Goal: Task Accomplishment & Management: Use online tool/utility

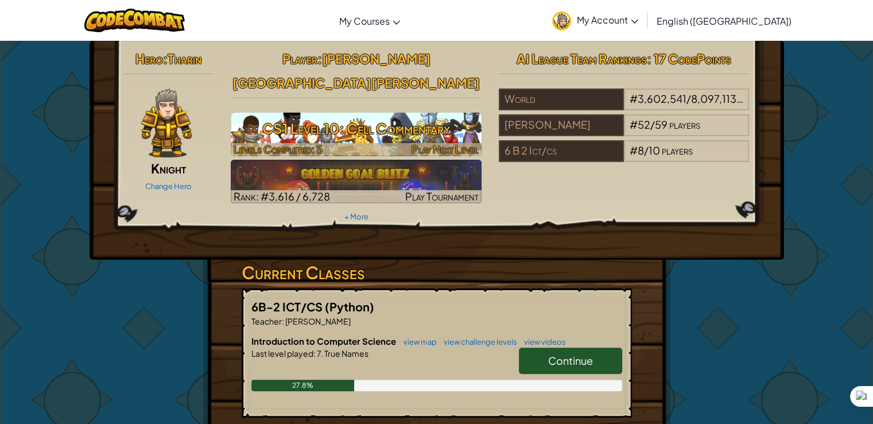
click at [356, 143] on div at bounding box center [356, 149] width 251 height 13
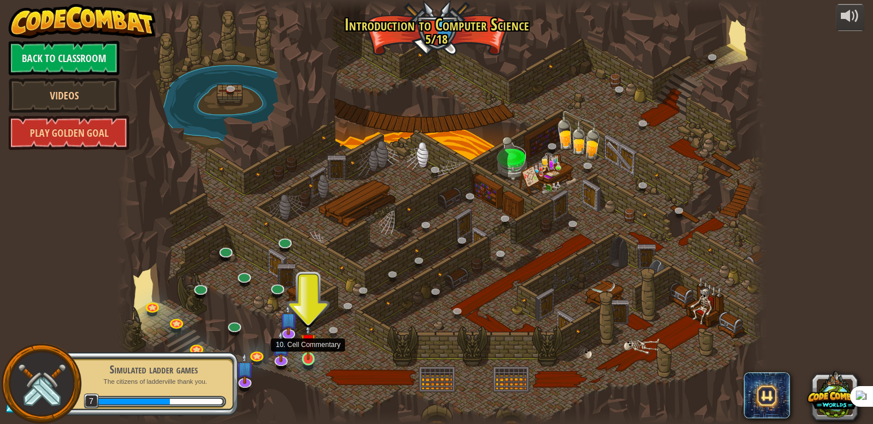
click at [308, 351] on img at bounding box center [308, 341] width 16 height 37
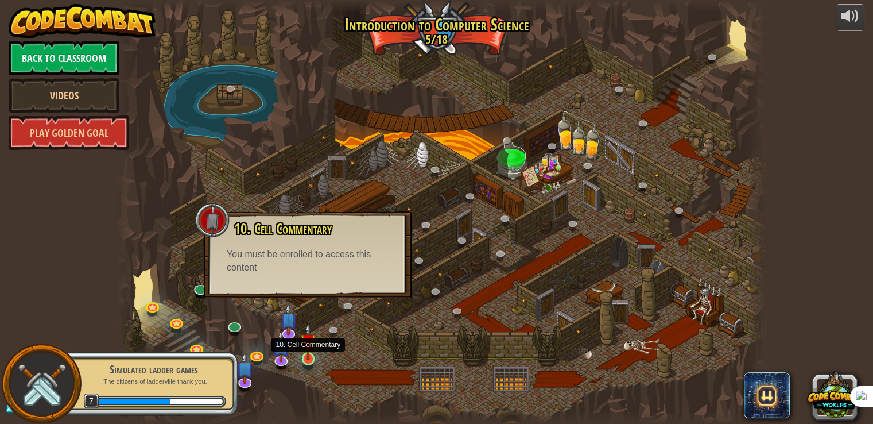
click at [316, 354] on img at bounding box center [308, 341] width 16 height 37
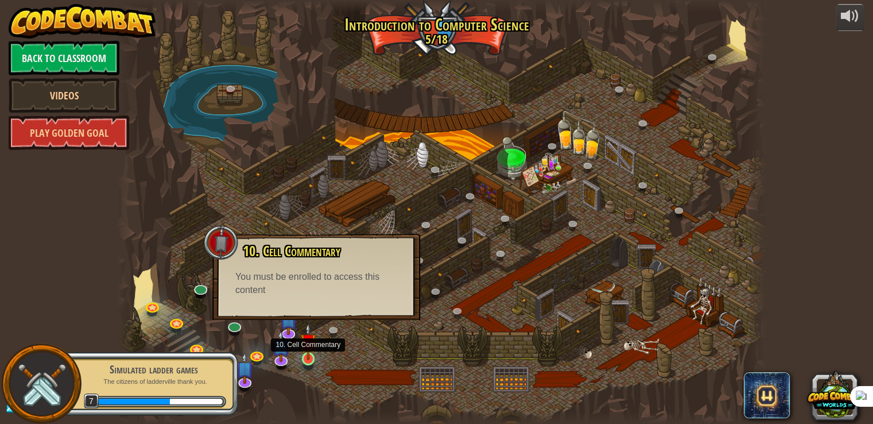
click at [316, 354] on img at bounding box center [308, 341] width 16 height 37
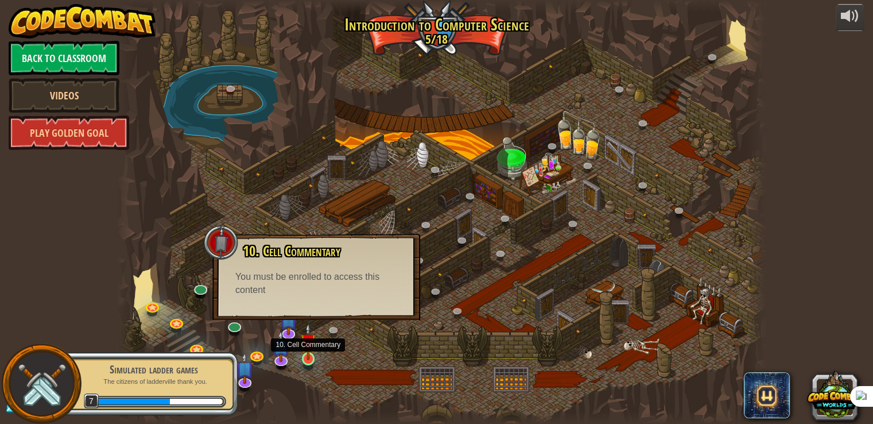
click at [316, 354] on img at bounding box center [308, 341] width 16 height 37
click at [212, 384] on p "The citizens of ladderville thank you." at bounding box center [153, 381] width 145 height 9
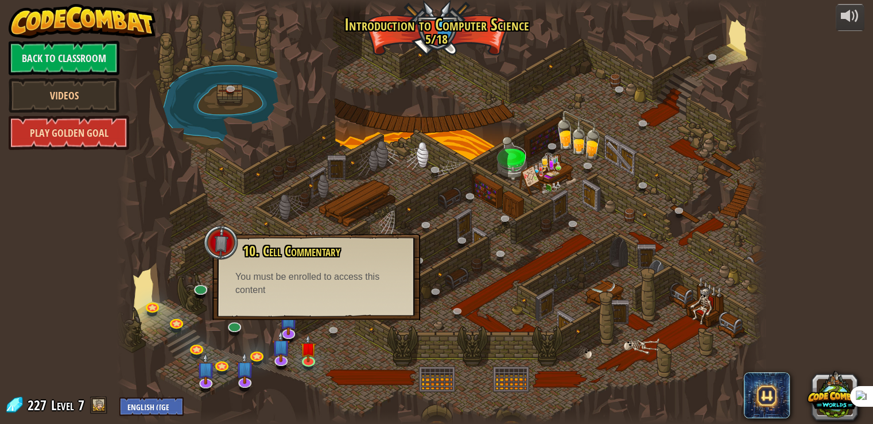
click at [74, 125] on link "Play Golden Goal" at bounding box center [69, 132] width 121 height 34
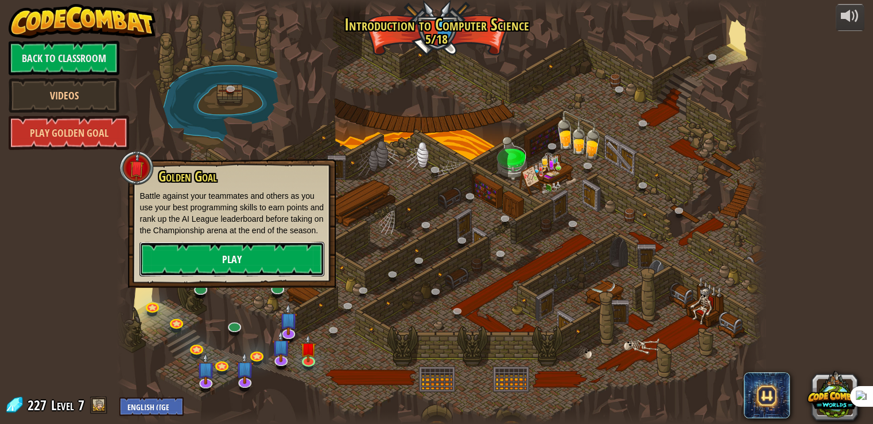
click at [189, 256] on link "Play" at bounding box center [231, 259] width 185 height 34
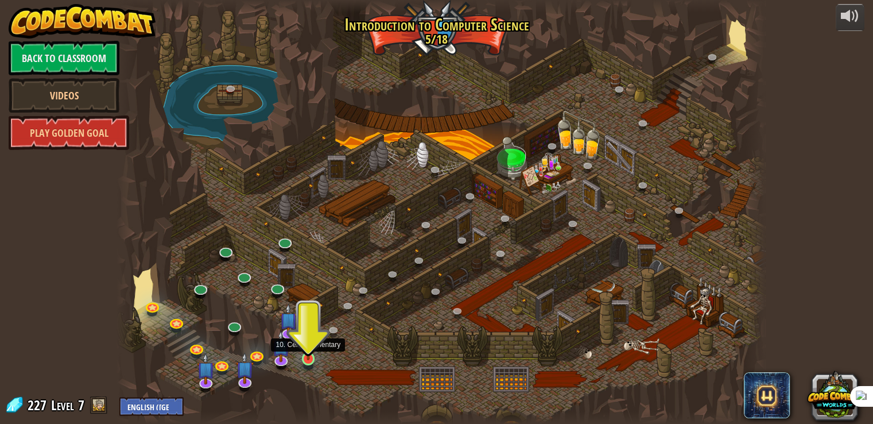
click at [308, 353] on img at bounding box center [308, 341] width 16 height 37
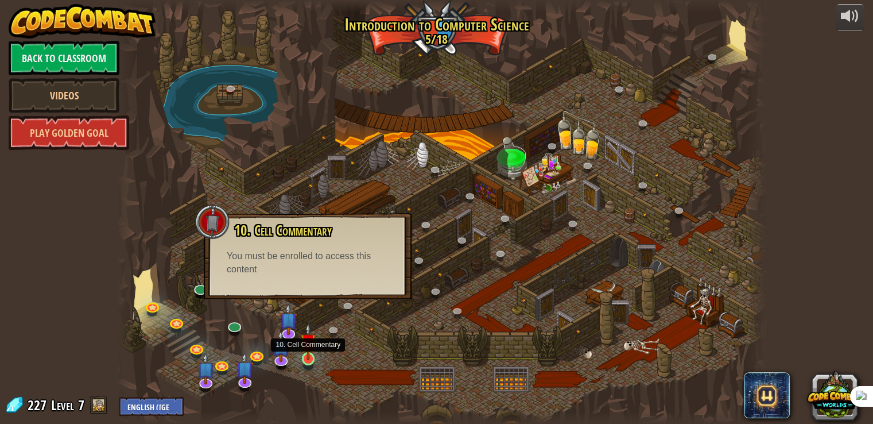
click at [308, 354] on img at bounding box center [308, 341] width 16 height 37
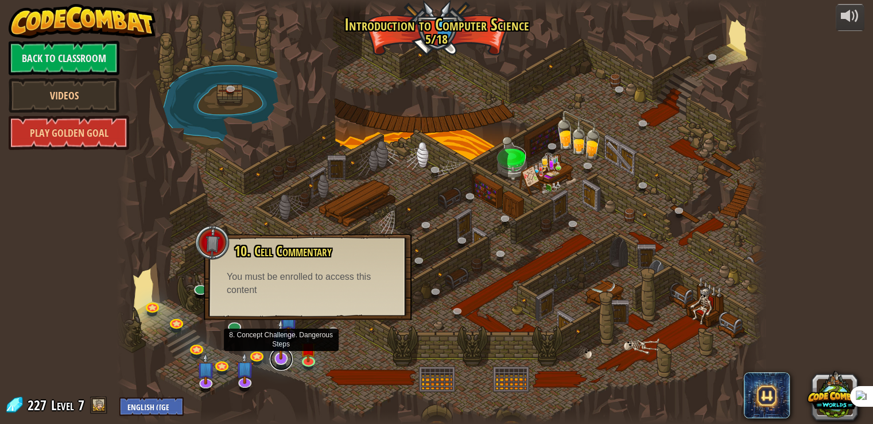
click at [281, 359] on link at bounding box center [281, 358] width 23 height 23
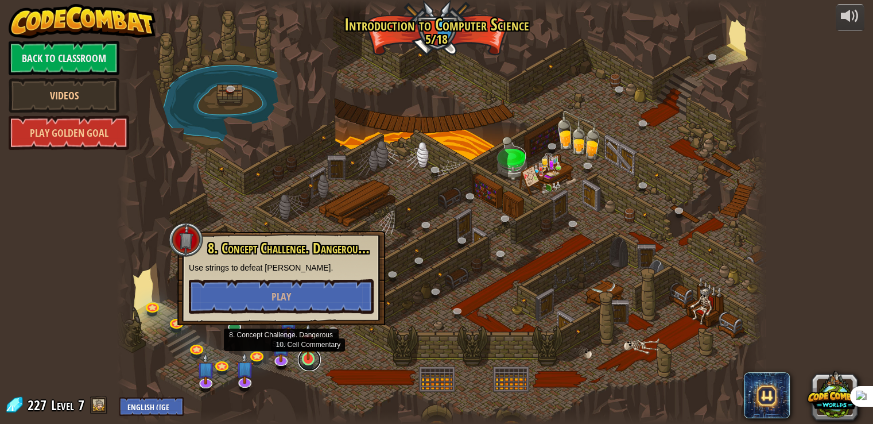
click at [309, 359] on link at bounding box center [309, 359] width 23 height 23
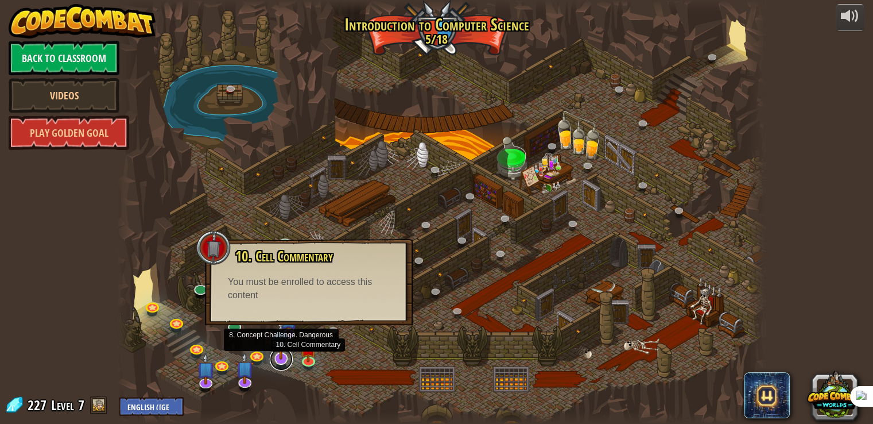
click at [278, 361] on link at bounding box center [281, 358] width 23 height 23
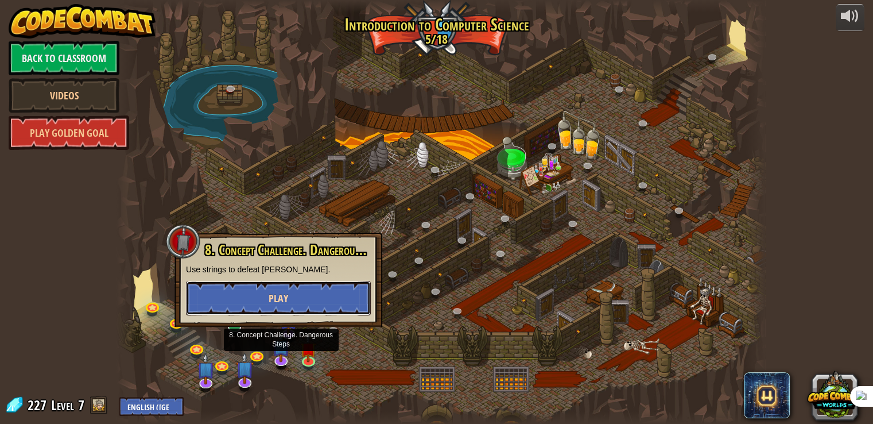
click at [285, 304] on span "Play" at bounding box center [279, 298] width 20 height 14
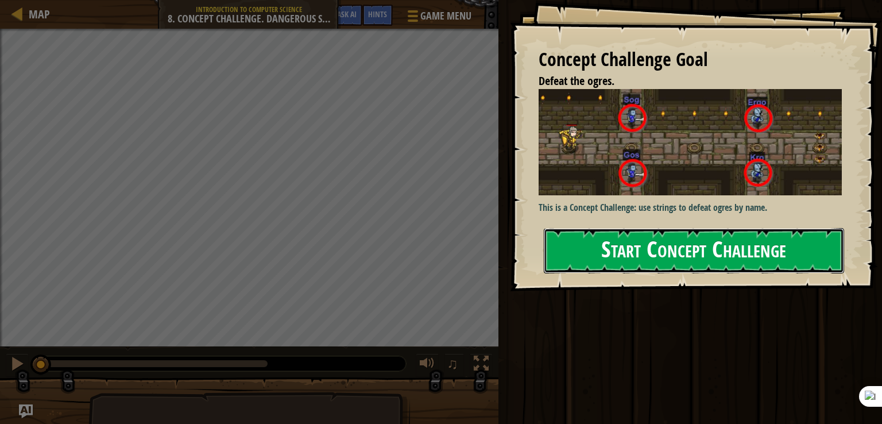
click at [716, 255] on button "Start Concept Challenge" at bounding box center [694, 250] width 300 height 45
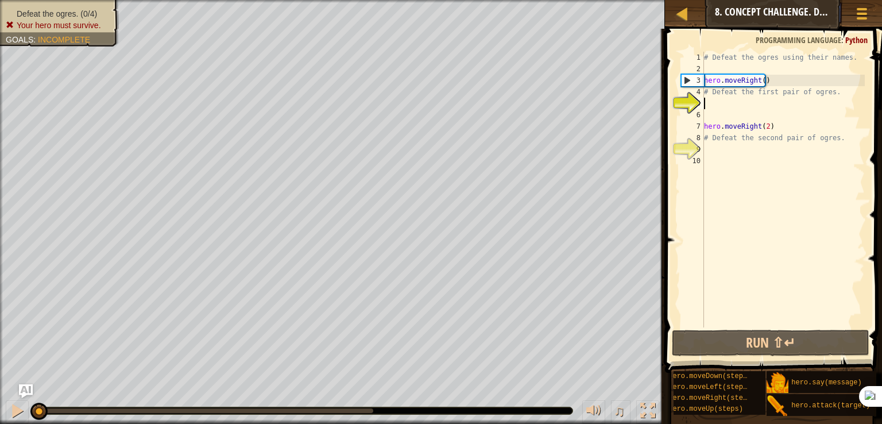
scroll to position [9, 0]
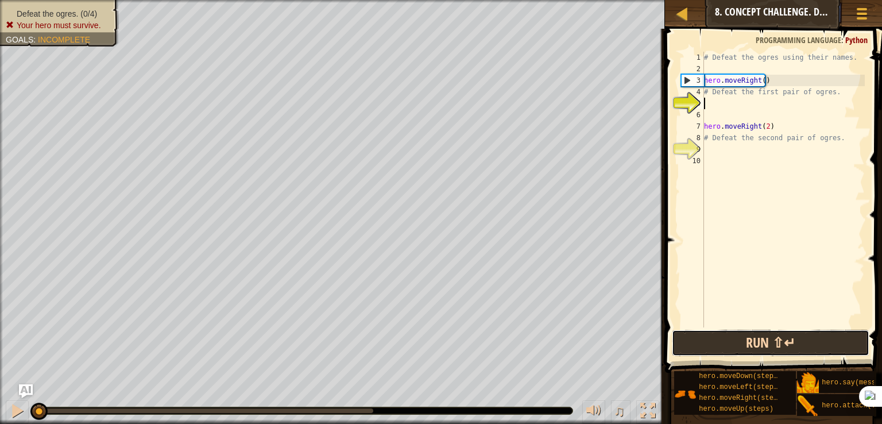
click at [746, 333] on button "Run ⇧↵" at bounding box center [769, 342] width 197 height 26
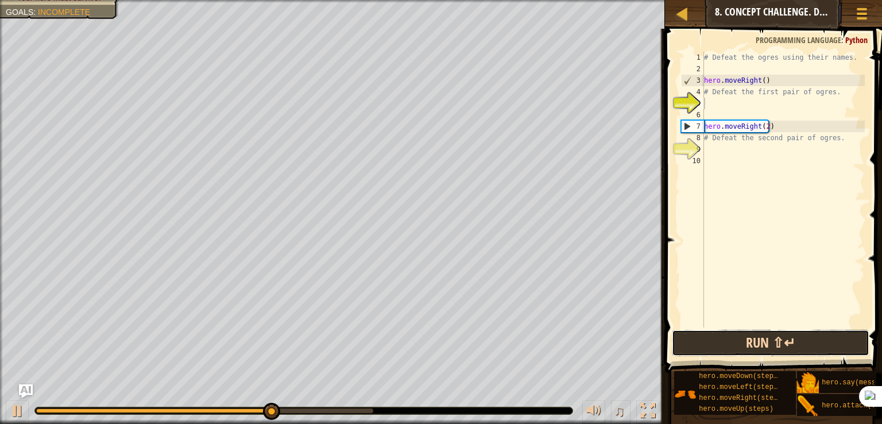
click at [719, 339] on button "Run ⇧↵" at bounding box center [769, 342] width 197 height 26
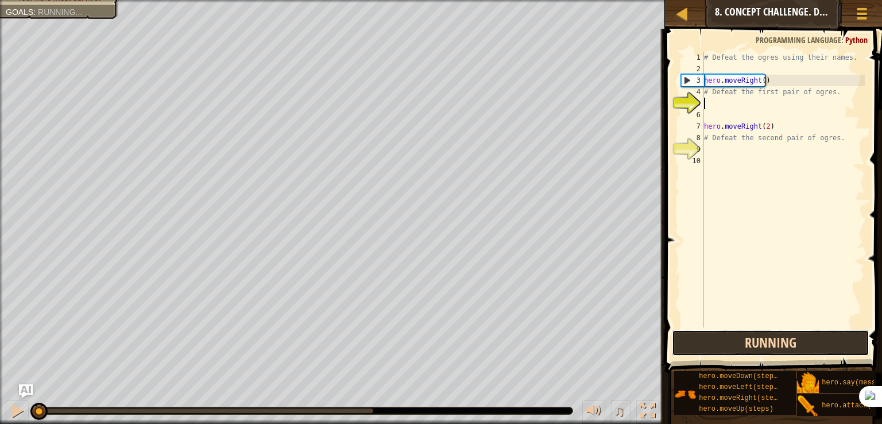
click at [719, 339] on button "Running" at bounding box center [769, 342] width 197 height 26
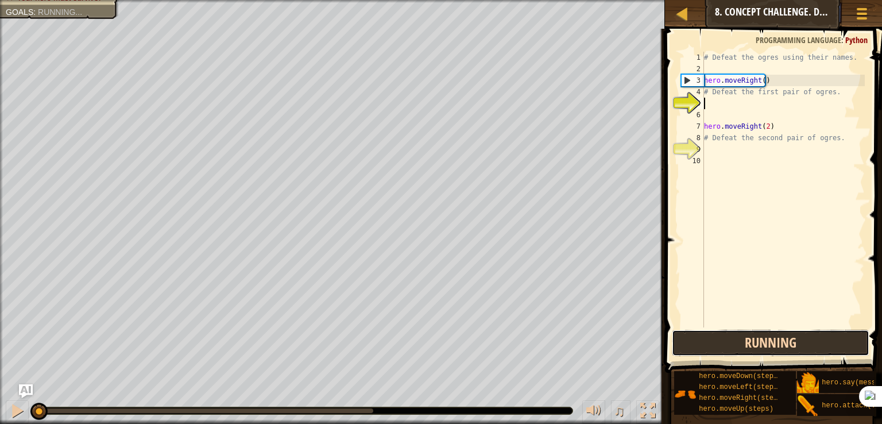
click at [719, 339] on button "Running" at bounding box center [769, 342] width 197 height 26
click at [723, 339] on button "Running" at bounding box center [769, 342] width 197 height 26
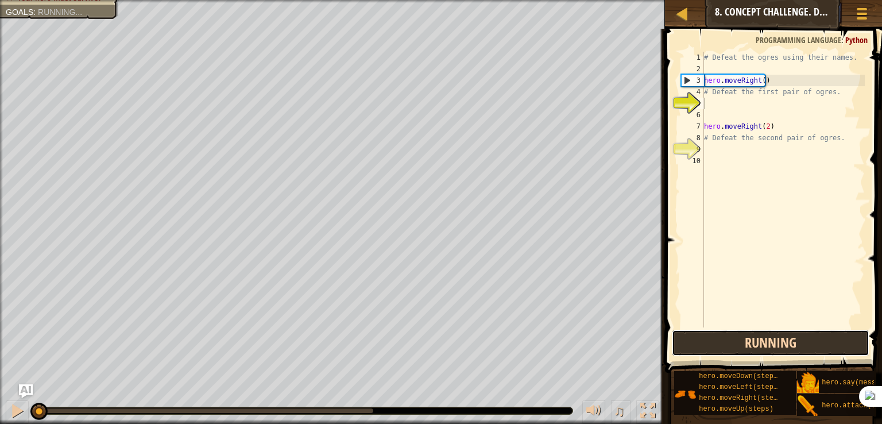
click at [723, 339] on button "Running" at bounding box center [769, 342] width 197 height 26
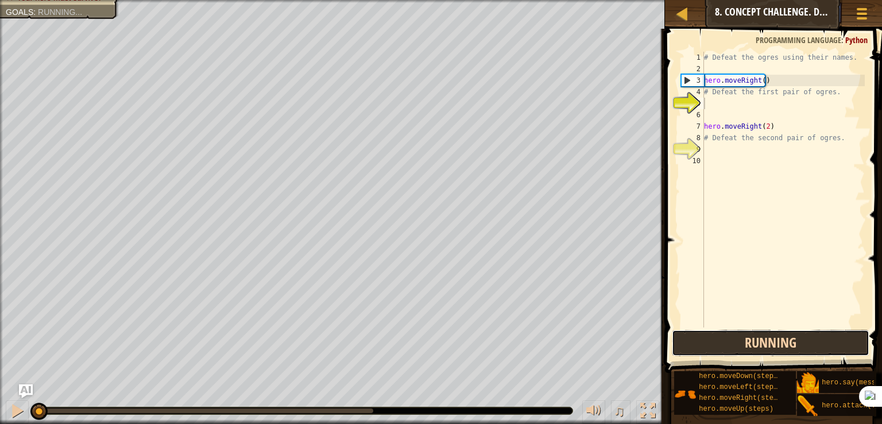
click at [723, 339] on button "Running" at bounding box center [769, 342] width 197 height 26
click at [724, 339] on button "Running" at bounding box center [769, 342] width 197 height 26
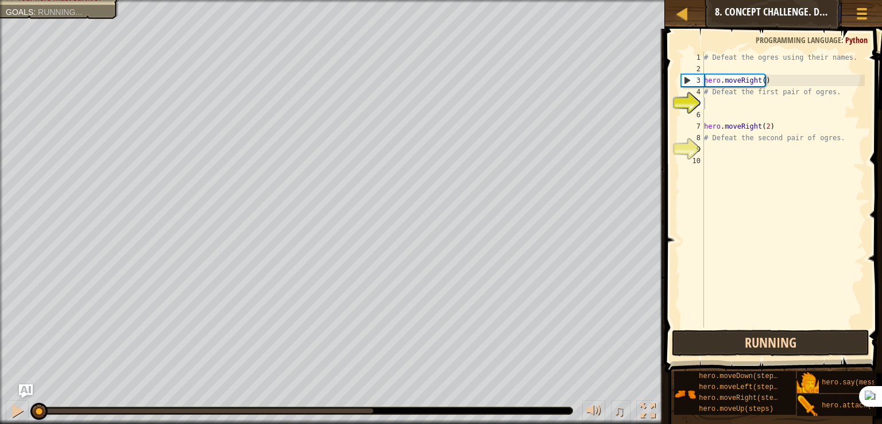
click at [724, 339] on button "Running" at bounding box center [769, 342] width 197 height 26
click at [725, 339] on button "Running" at bounding box center [769, 342] width 197 height 26
click at [726, 339] on button "Running" at bounding box center [769, 342] width 197 height 26
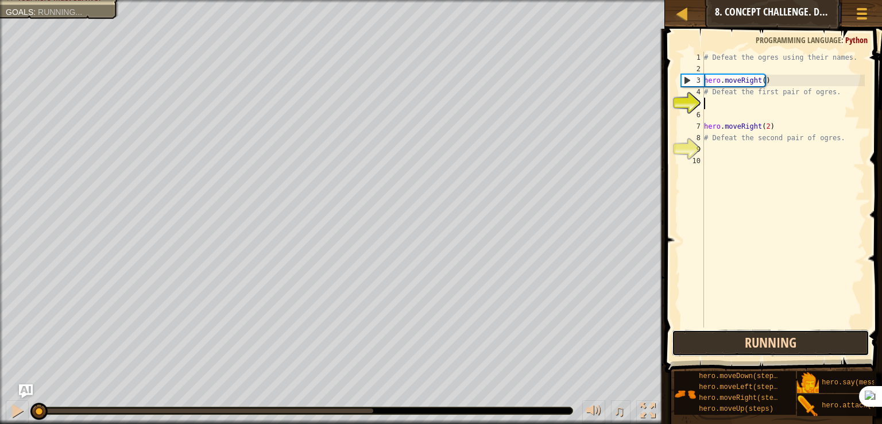
click at [726, 339] on button "Running" at bounding box center [769, 342] width 197 height 26
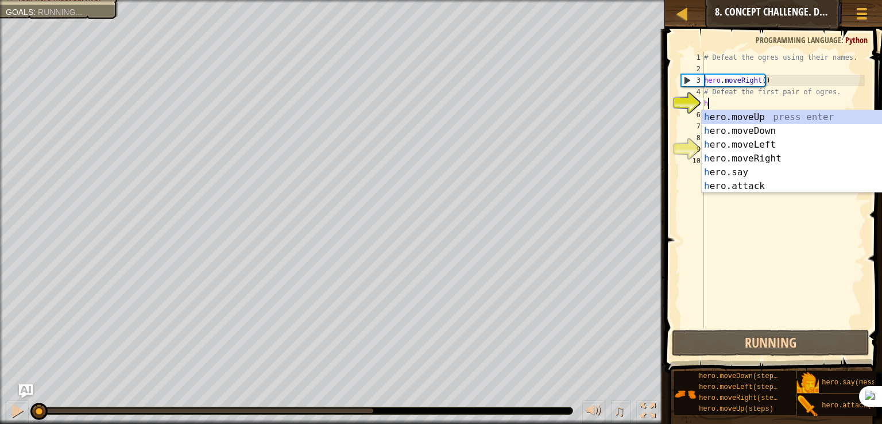
scroll to position [5, 0]
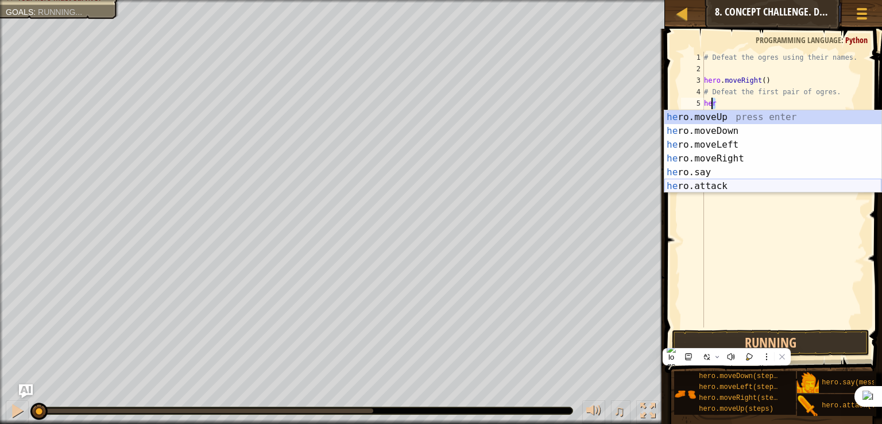
click at [718, 180] on div "he ro.moveUp press enter he ro.moveDown press enter he ro.moveLeft press enter …" at bounding box center [772, 165] width 217 height 110
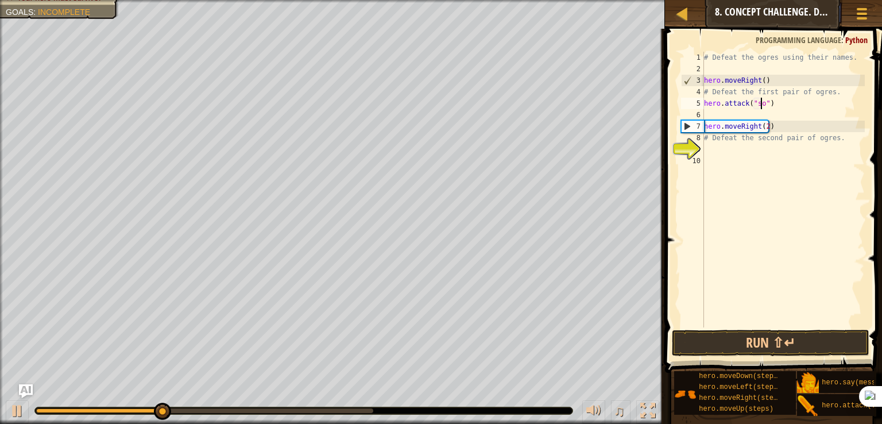
scroll to position [5, 5]
type textarea "hero.attack("sog")"
click at [773, 109] on div "# Defeat the ogres using their names. hero . moveRight ( ) # Defeat the first p…" at bounding box center [782, 201] width 163 height 298
click at [780, 103] on div "# Defeat the ogres using their names. hero . moveRight ( ) # Defeat the first p…" at bounding box center [782, 201] width 163 height 298
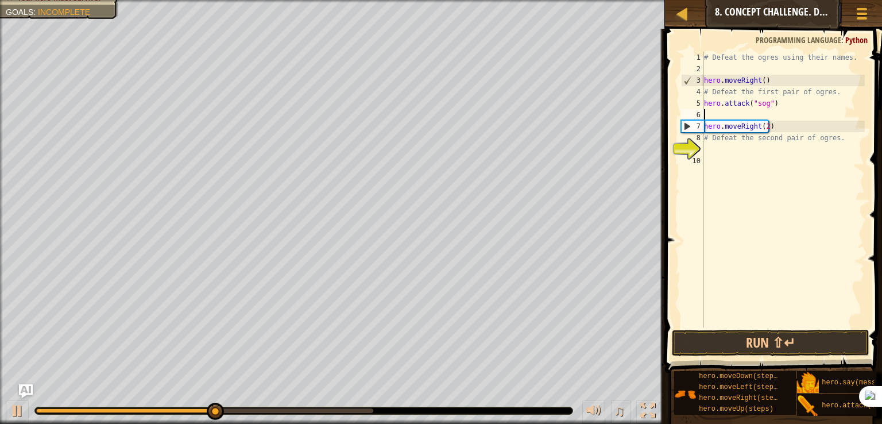
type textarea "hero.attack("sog")"
click at [747, 111] on div "# Defeat the ogres using their names. hero . moveRight ( ) # Defeat the first p…" at bounding box center [782, 201] width 163 height 298
click at [735, 343] on button "Run ⇧↵" at bounding box center [769, 342] width 197 height 26
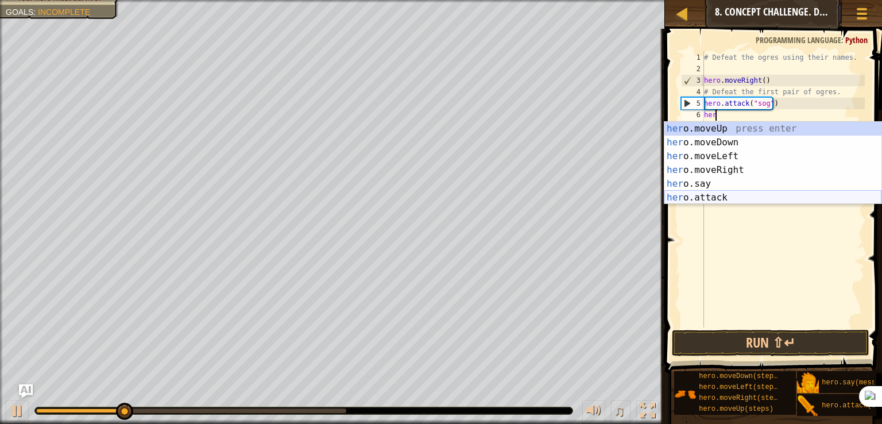
click at [723, 192] on div "her o.moveUp press enter her o.moveDown press enter her o.moveLeft press enter …" at bounding box center [772, 177] width 217 height 110
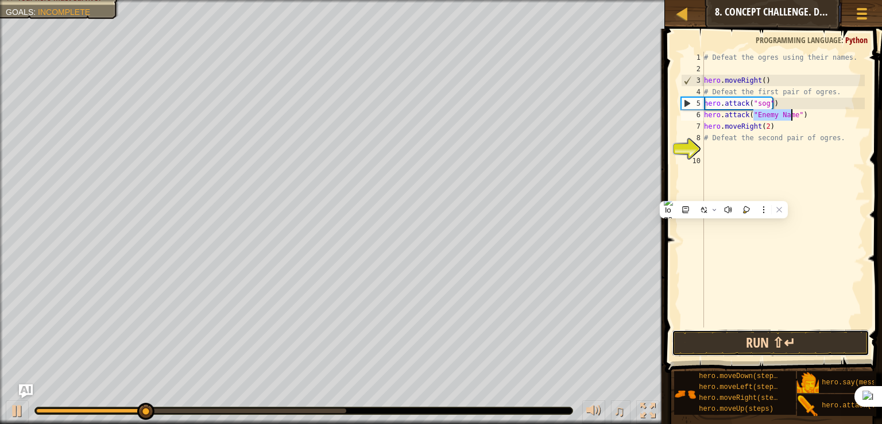
click at [723, 334] on button "Run ⇧↵" at bounding box center [769, 342] width 197 height 26
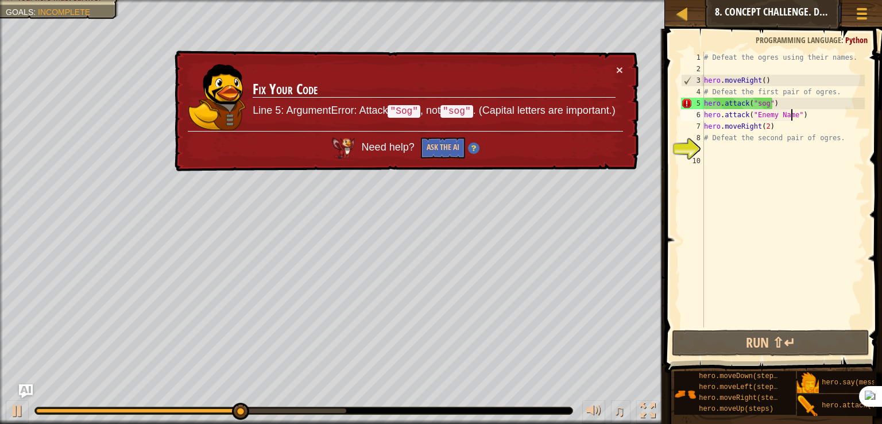
click at [612, 69] on td "Fix Your Code Line 5: ArgumentError: Attack "Sog" , not "sog" . (Capital letter…" at bounding box center [433, 98] width 363 height 68
click at [620, 69] on button "×" at bounding box center [619, 70] width 7 height 12
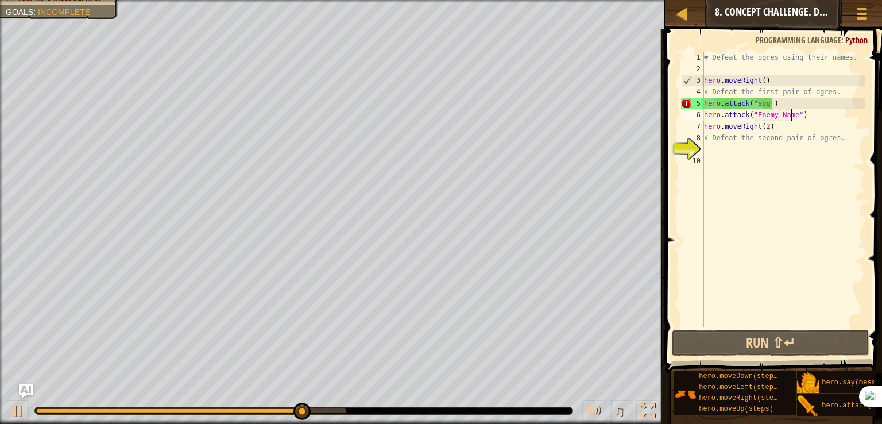
click at [756, 104] on div "# Defeat the ogres using their names. hero . moveRight ( ) # Defeat the first p…" at bounding box center [782, 201] width 163 height 298
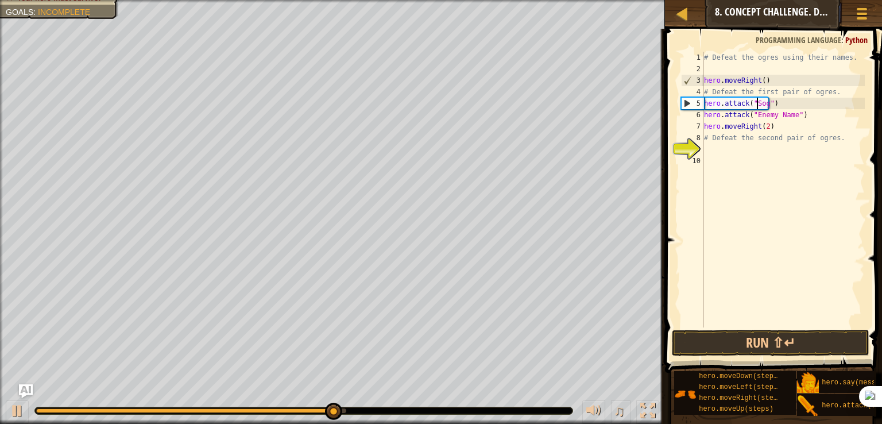
scroll to position [5, 4]
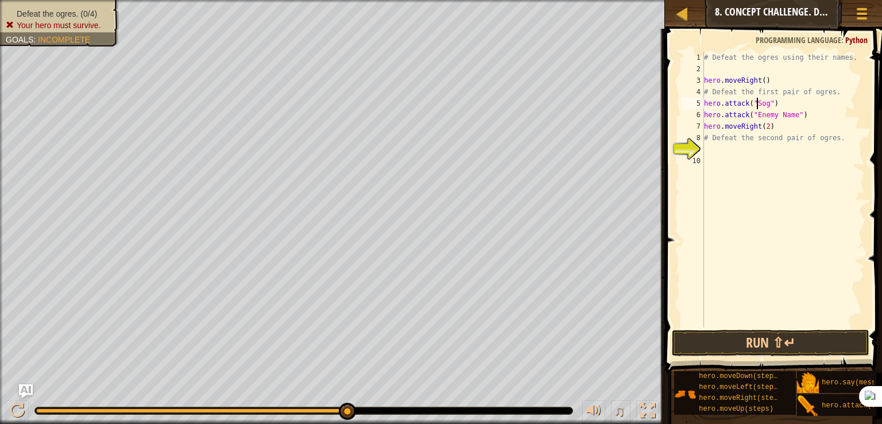
click at [791, 114] on div "# Defeat the ogres using their names. hero . moveRight ( ) # Defeat the first p…" at bounding box center [782, 201] width 163 height 298
drag, startPoint x: 791, startPoint y: 114, endPoint x: 752, endPoint y: 119, distance: 38.9
click at [752, 119] on div "# Defeat the ogres using their names. hero . moveRight ( ) # Defeat the first p…" at bounding box center [782, 201] width 163 height 298
click at [778, 127] on div "# Defeat the ogres using their names. hero . moveRight ( ) # Defeat the first p…" at bounding box center [782, 201] width 163 height 298
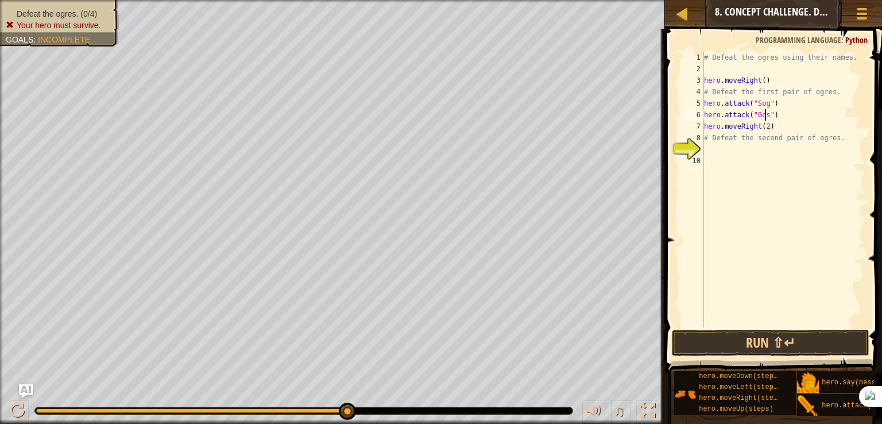
type textarea "hero.moveRight(2)"
click at [772, 157] on div "# Defeat the ogres using their names. hero . moveRight ( ) # Defeat the first p…" at bounding box center [782, 201] width 163 height 298
click at [767, 139] on div "# Defeat the ogres using their names. hero . moveRight ( ) # Defeat the first p…" at bounding box center [782, 201] width 163 height 298
type textarea "# Defeat the second pair of ogres."
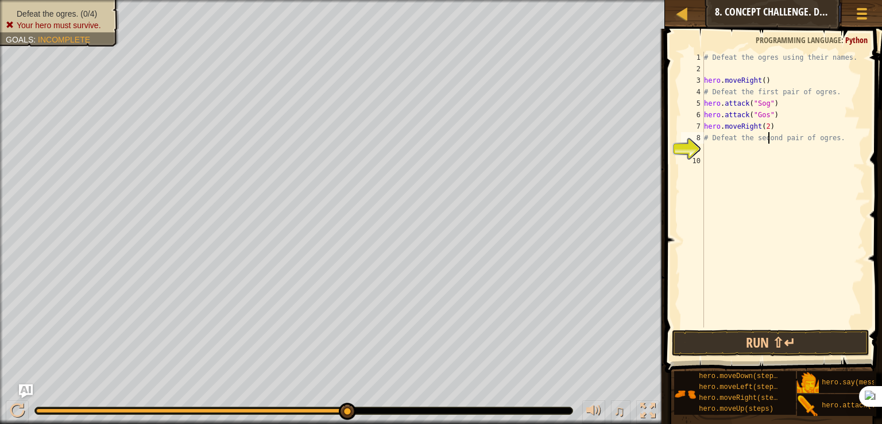
click at [756, 145] on div "# Defeat the ogres using their names. hero . moveRight ( ) # Defeat the first p…" at bounding box center [782, 201] width 163 height 298
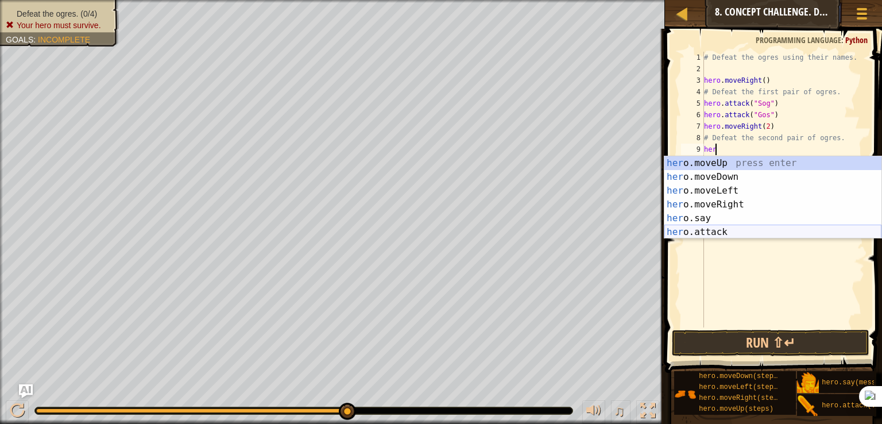
click at [725, 227] on div "her o.moveUp press enter her o.moveDown press enter her o.moveLeft press enter …" at bounding box center [772, 211] width 217 height 110
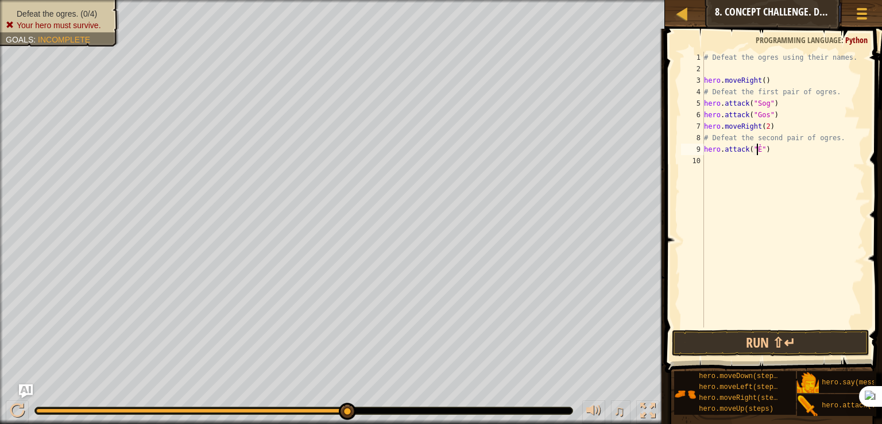
scroll to position [5, 5]
type textarea "hero.attack("Ẻgo")"
click at [764, 157] on div "# Defeat the ogres using their names. hero . moveRight ( ) # Defeat the first p…" at bounding box center [782, 201] width 163 height 298
click at [763, 150] on div "# Defeat the ogres using their names. hero . moveRight ( ) # Defeat the first p…" at bounding box center [782, 201] width 163 height 298
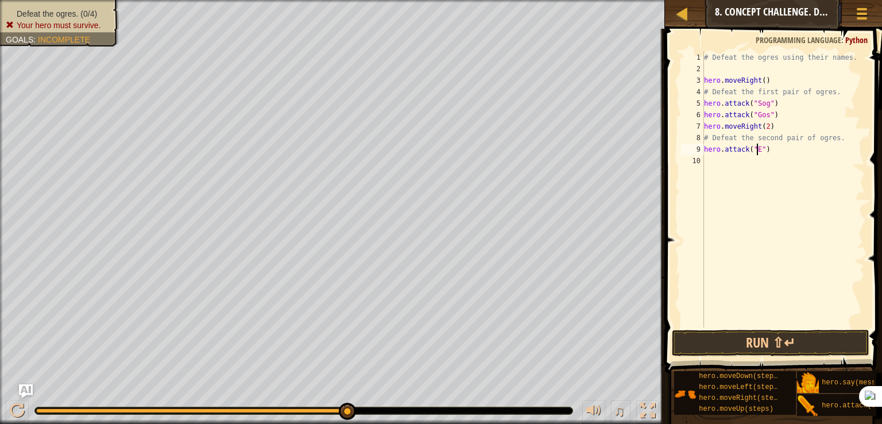
scroll to position [5, 5]
type textarea "hero.attack("Ergo")"
click at [711, 164] on div "# Defeat the ogres using their names. hero . moveRight ( ) # Defeat the first p…" at bounding box center [782, 201] width 163 height 298
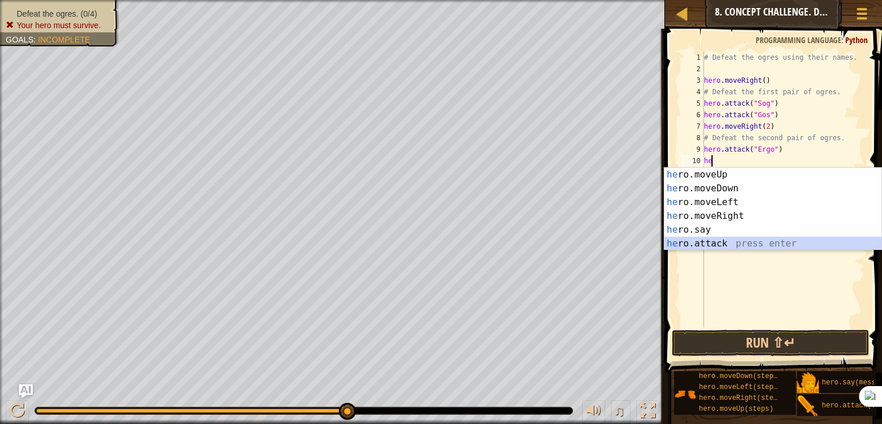
click at [712, 238] on div "he ro.moveUp press enter he ro.moveDown press enter he ro.moveLeft press enter …" at bounding box center [772, 223] width 217 height 110
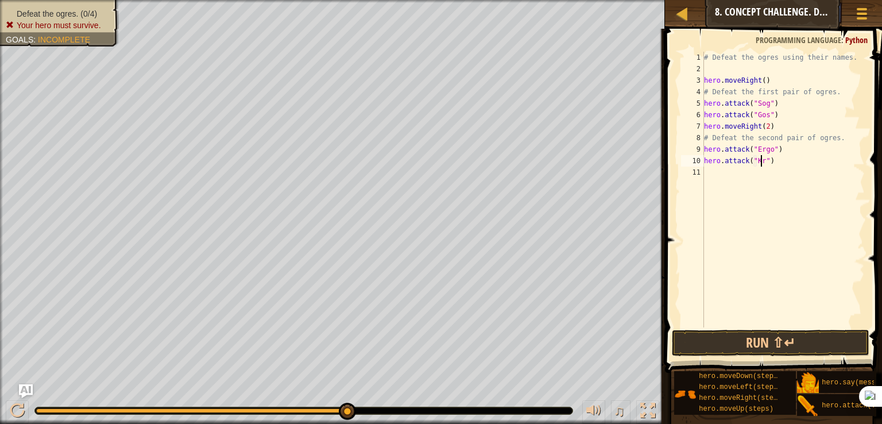
scroll to position [5, 5]
click at [744, 350] on button "Run ⇧↵" at bounding box center [769, 342] width 197 height 26
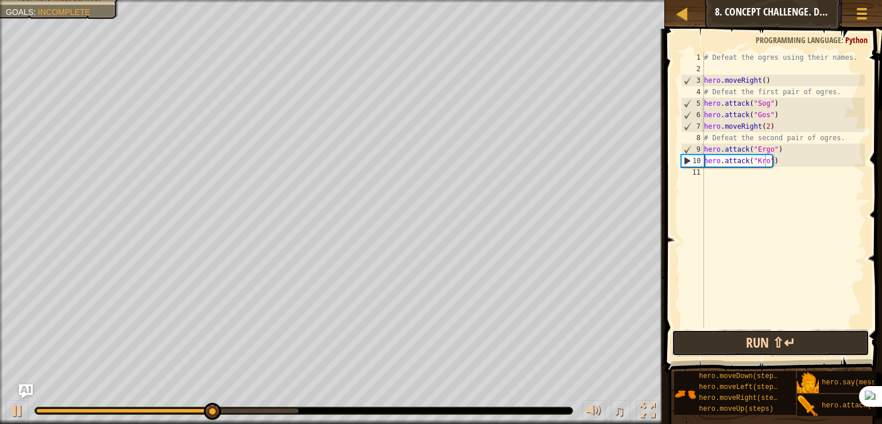
click at [729, 343] on button "Run ⇧↵" at bounding box center [769, 342] width 197 height 26
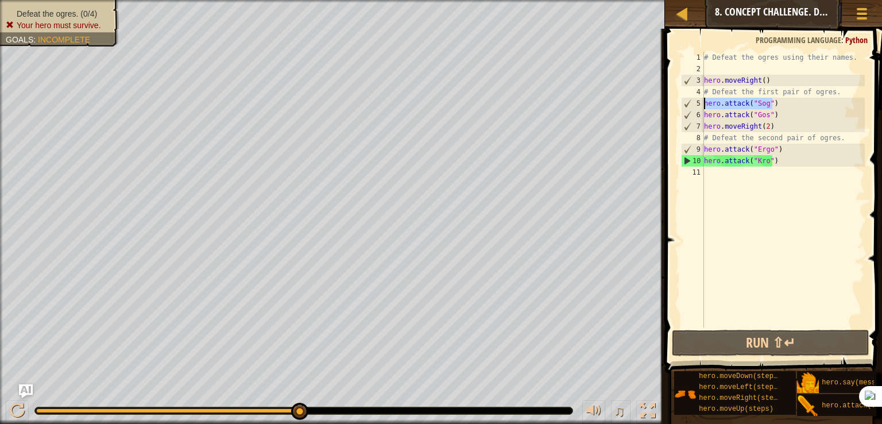
drag, startPoint x: 787, startPoint y: 99, endPoint x: 705, endPoint y: 107, distance: 83.0
click at [705, 107] on div "# Defeat the ogres using their names. hero . moveRight ( ) # Defeat the first p…" at bounding box center [782, 201] width 163 height 298
type textarea "hero.attack("Sog")"
click at [780, 108] on div "# Defeat the ogres using their names. hero . moveRight ( ) # Defeat the first p…" at bounding box center [782, 189] width 163 height 275
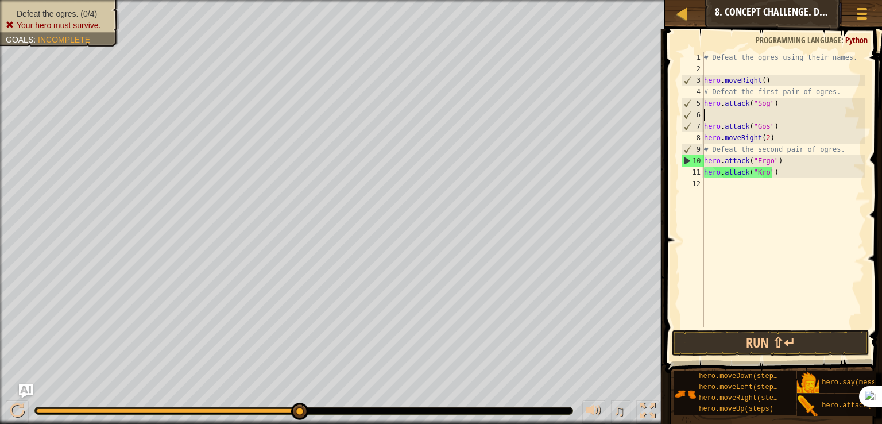
scroll to position [5, 0]
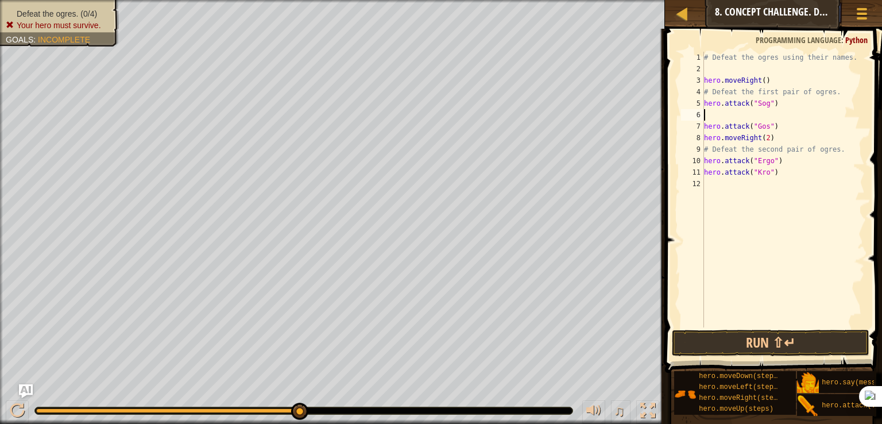
paste textarea "hero.attack("Sog")"
drag, startPoint x: 775, startPoint y: 127, endPoint x: 698, endPoint y: 129, distance: 76.4
click at [698, 129] on div "hero.attack("Sog") 1 2 3 4 5 6 7 8 9 10 11 12 # Defeat the ogres using their na…" at bounding box center [771, 189] width 186 height 275
type textarea "hero.attack("Gos")"
click at [807, 130] on div "# Defeat the ogres using their names. hero . moveRight ( ) # Defeat the first p…" at bounding box center [782, 189] width 163 height 275
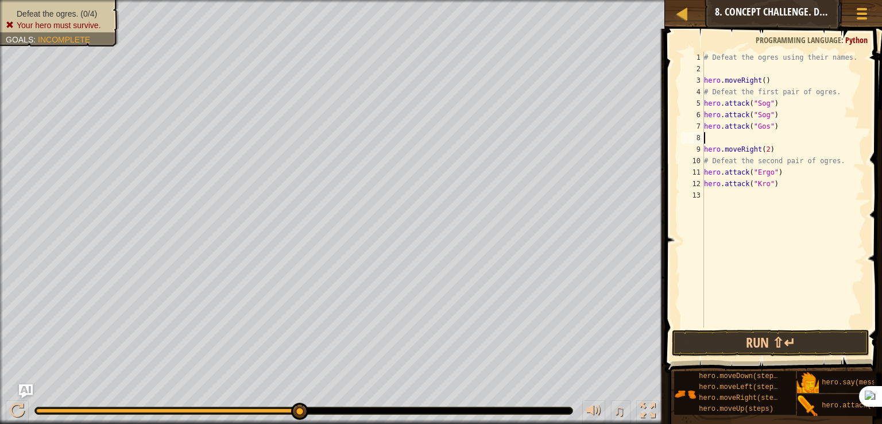
paste textarea "hero.attack("Gos")"
drag, startPoint x: 787, startPoint y: 177, endPoint x: 686, endPoint y: 177, distance: 101.0
click at [686, 177] on div "hero.attack("Gos") 1 2 3 4 5 6 7 8 9 10 11 12 13 # Defeat the ogres using their…" at bounding box center [771, 189] width 186 height 275
type textarea "hero.attack("Ergo")"
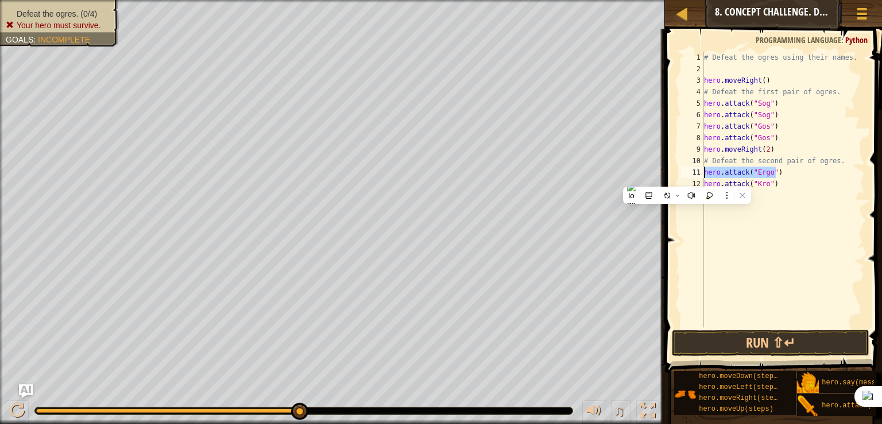
click at [782, 195] on div "# Defeat the ogres using their names. hero . moveRight ( ) # Defeat the first p…" at bounding box center [782, 201] width 163 height 298
paste textarea "hero.attack("Ergo")"
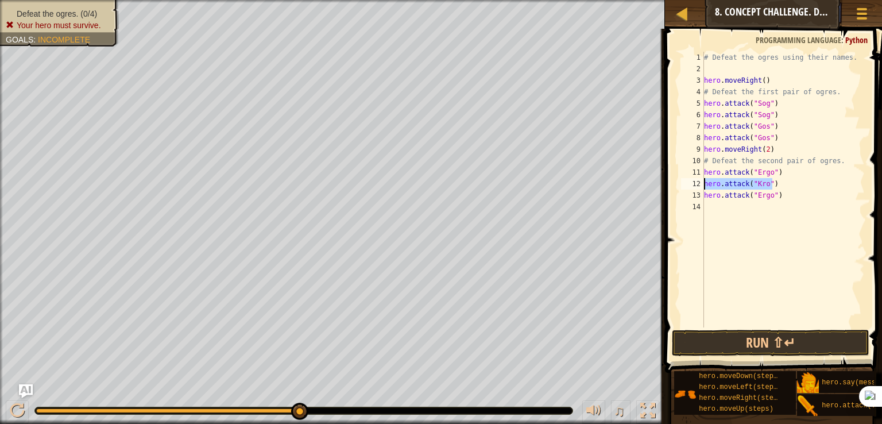
drag, startPoint x: 776, startPoint y: 184, endPoint x: 692, endPoint y: 187, distance: 84.4
click at [692, 187] on div "hero.attack("Ergo") 1 2 3 4 5 6 7 8 9 10 11 12 13 14 # Defeat the ogres using t…" at bounding box center [771, 189] width 186 height 275
type textarea "hero.attack("Kro")"
click at [786, 204] on div "# Defeat the ogres using their names. hero . moveRight ( ) # Defeat the first p…" at bounding box center [782, 201] width 163 height 298
paste textarea "hero.attack("Kro")"
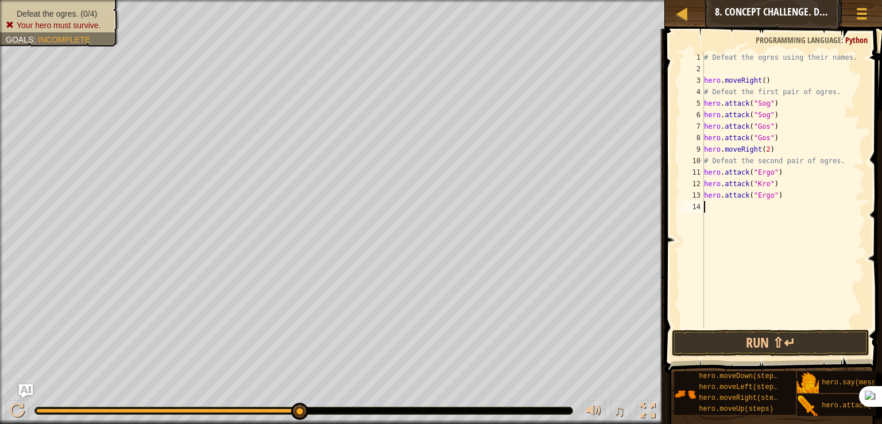
type textarea "hero.attack("Kro")"
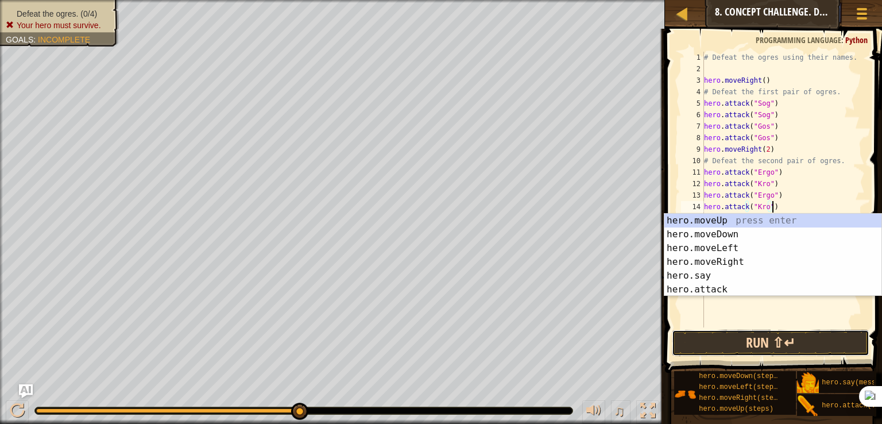
click at [705, 342] on button "Run ⇧↵" at bounding box center [769, 342] width 197 height 26
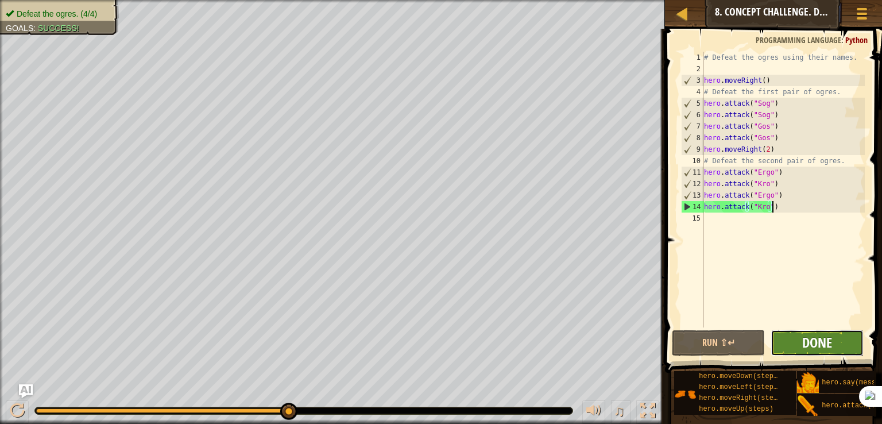
click at [810, 343] on span "Done" at bounding box center [817, 342] width 30 height 18
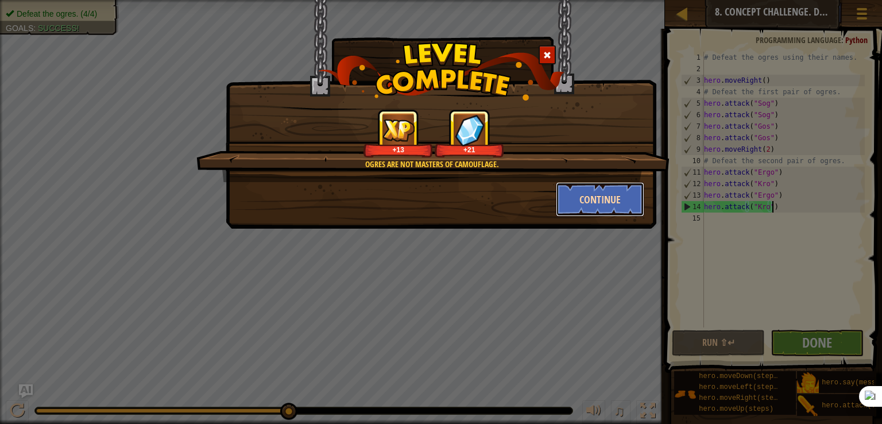
click at [599, 203] on button "Continue" at bounding box center [600, 199] width 89 height 34
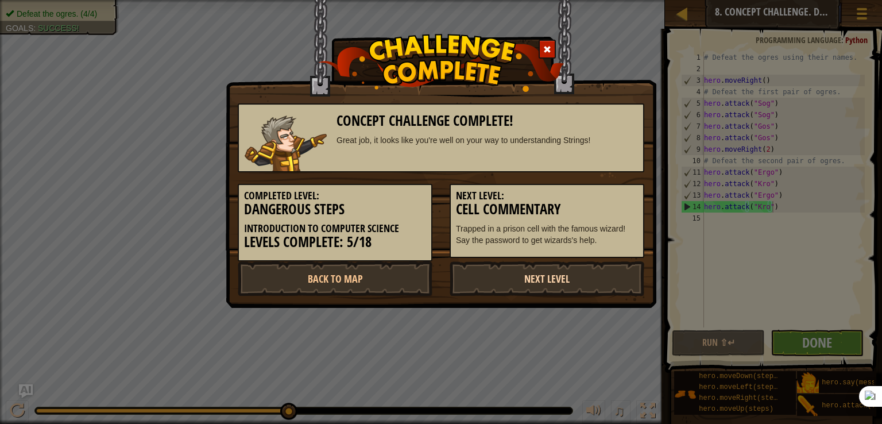
click at [507, 283] on link "Next Level" at bounding box center [546, 278] width 195 height 34
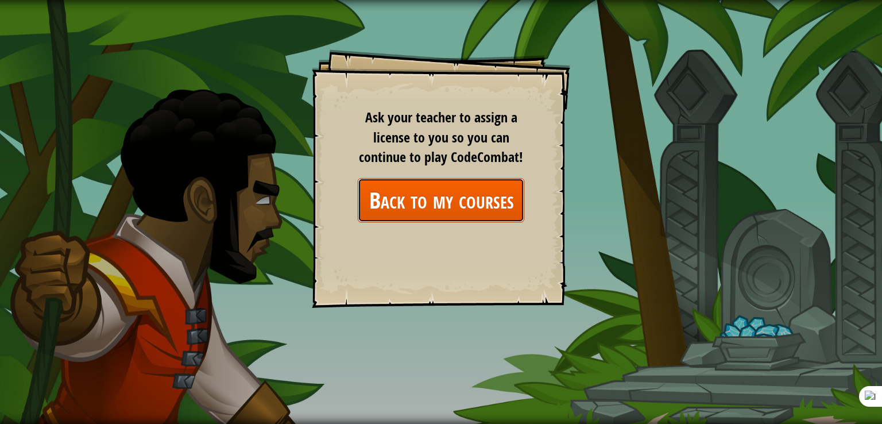
click at [422, 215] on link "Back to my courses" at bounding box center [441, 200] width 166 height 44
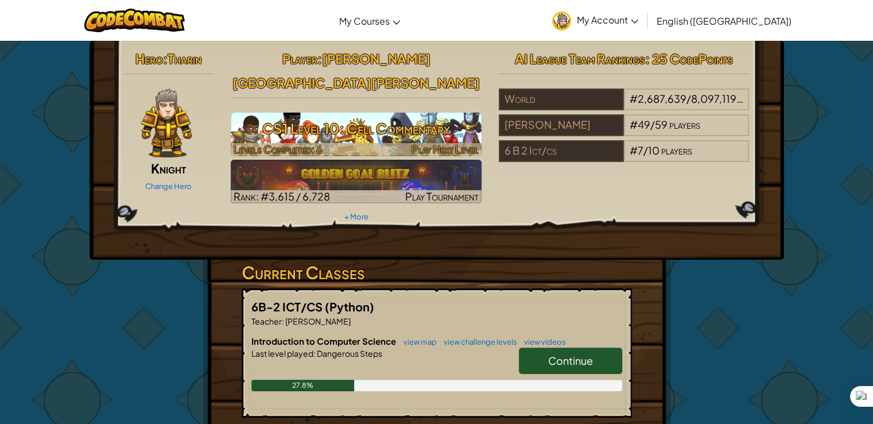
click at [385, 115] on h3 "CS1 Level 10: Cell Commentary" at bounding box center [356, 128] width 251 height 26
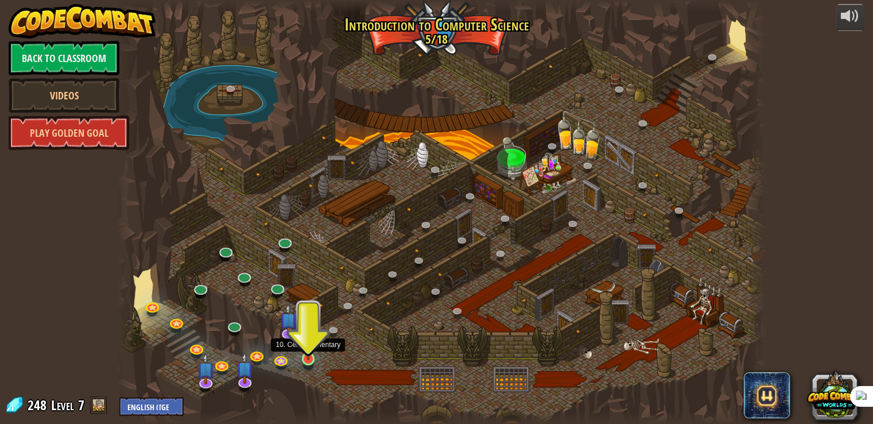
click at [311, 353] on img at bounding box center [308, 341] width 16 height 37
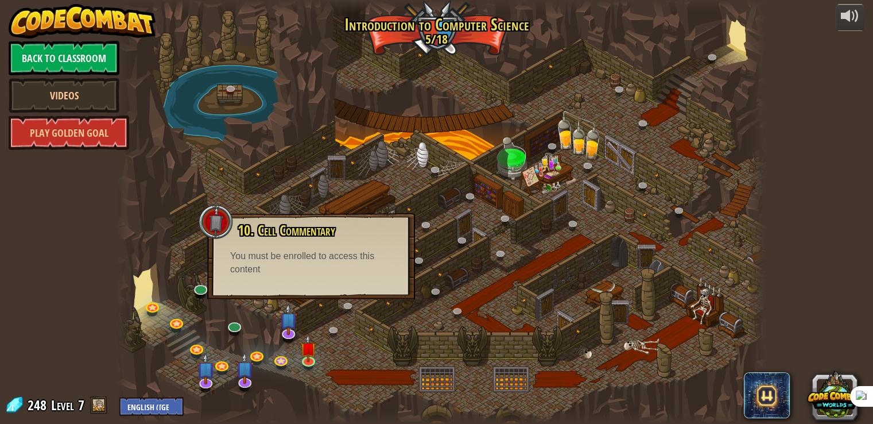
click at [306, 285] on div "10. Cell Commentary Trapped in a prison cell with the famous wizard! Say the pa…" at bounding box center [311, 256] width 208 height 86
click at [85, 56] on link "Back to Classroom" at bounding box center [64, 58] width 111 height 34
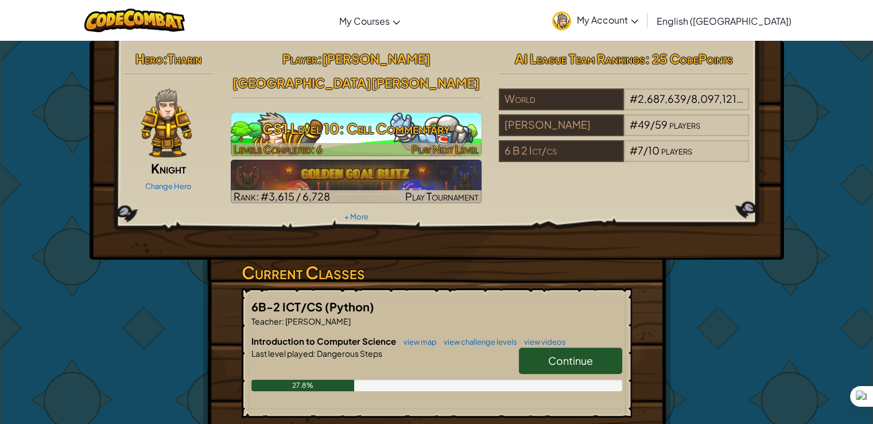
click at [363, 143] on div at bounding box center [356, 149] width 251 height 13
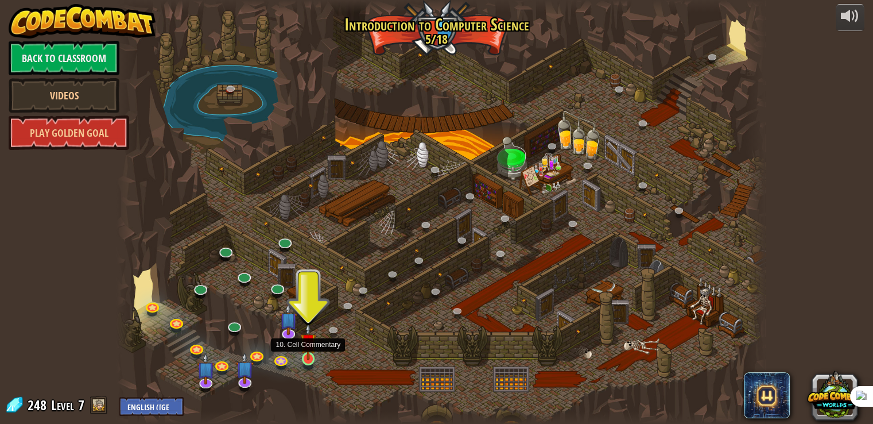
click at [308, 352] on img at bounding box center [308, 341] width 16 height 37
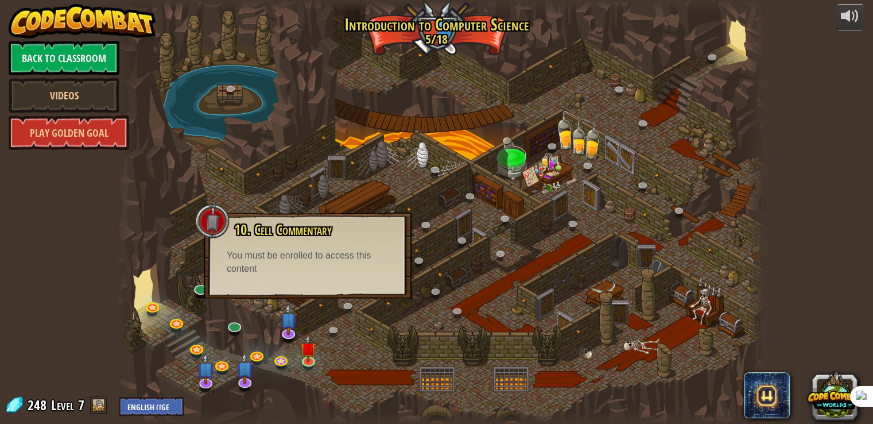
click at [300, 290] on div "10. Cell Commentary Trapped in a prison cell with the famous wizard! Say the pa…" at bounding box center [308, 255] width 208 height 86
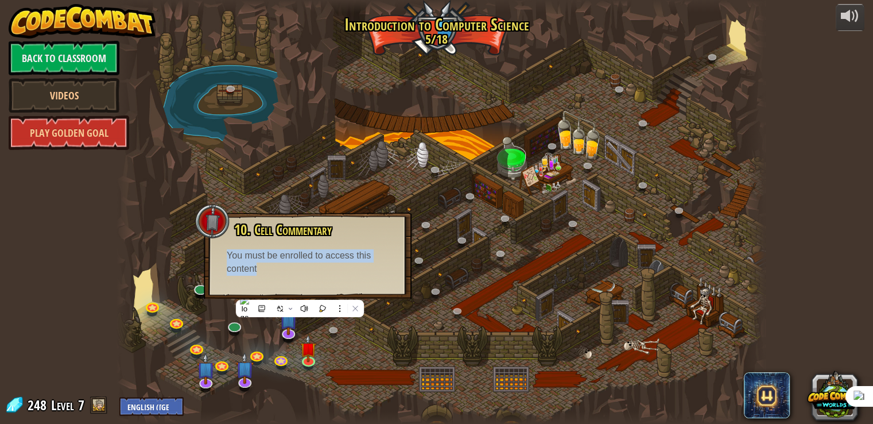
click at [444, 309] on div at bounding box center [441, 212] width 648 height 424
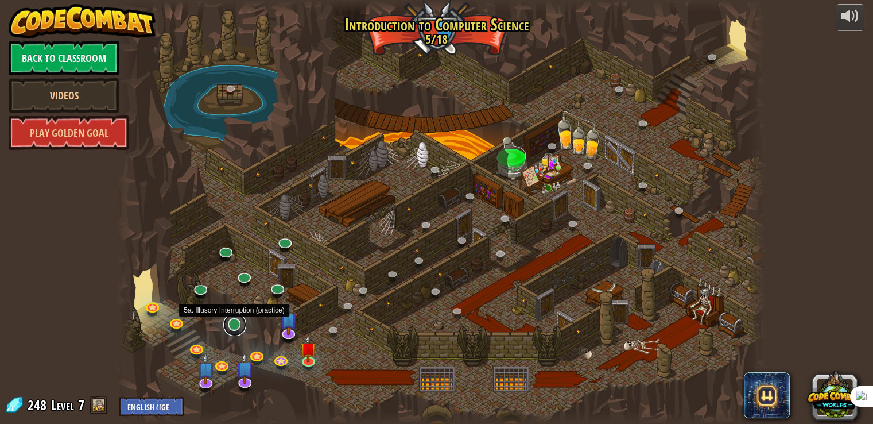
click at [236, 325] on link at bounding box center [234, 324] width 23 height 23
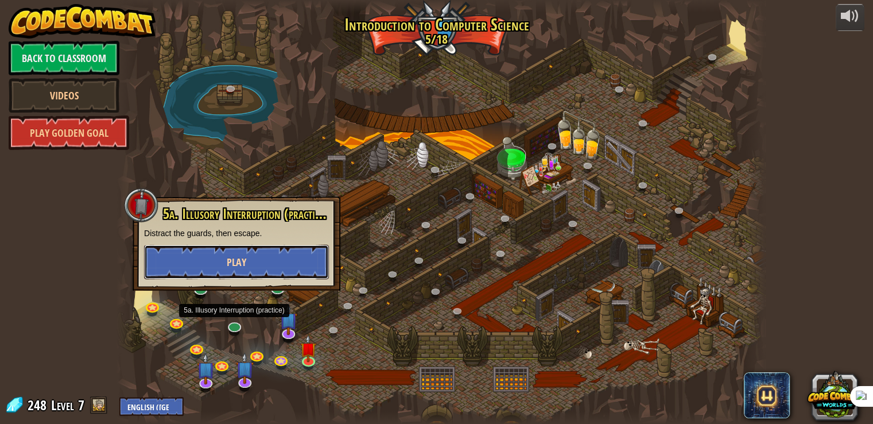
click at [250, 270] on button "Play" at bounding box center [236, 261] width 185 height 34
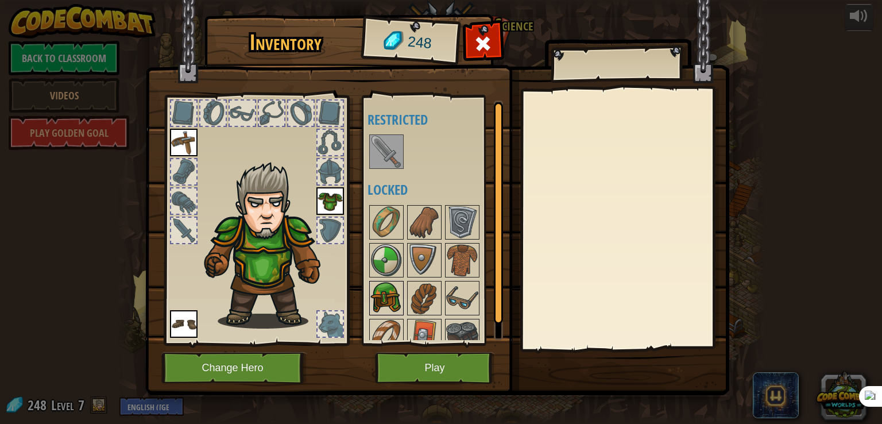
click at [374, 297] on img at bounding box center [386, 298] width 32 height 32
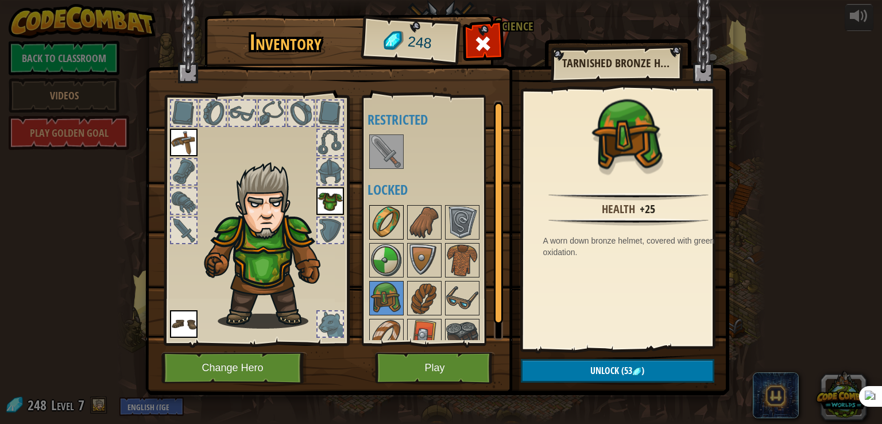
click at [393, 227] on img at bounding box center [386, 222] width 32 height 32
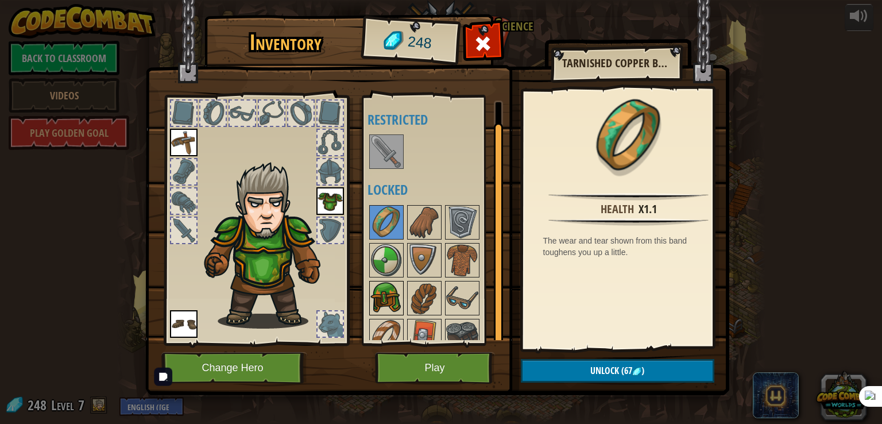
scroll to position [14, 0]
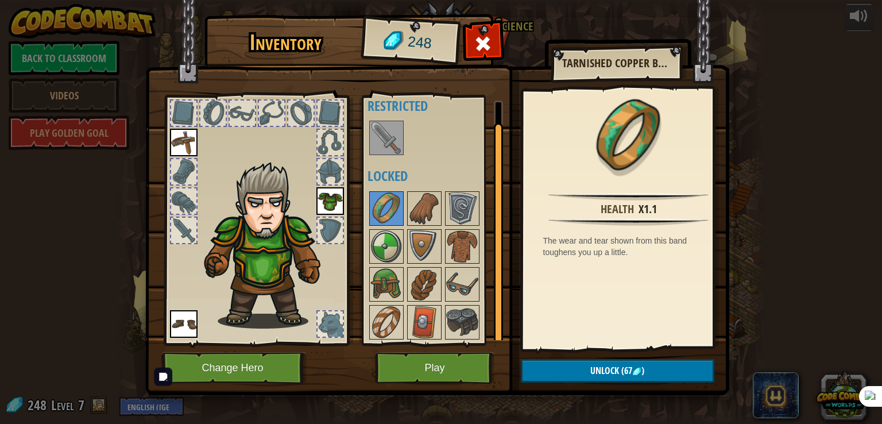
click at [443, 305] on div "Available Equip Equip Equip (double-click to equip) Restricted Locked" at bounding box center [439, 219] width 144 height 239
drag, startPoint x: 437, startPoint y: 292, endPoint x: 426, endPoint y: 192, distance: 101.0
click at [425, 192] on div "Available Equip Equip Equip (double-click to equip) Restricted Locked" at bounding box center [439, 219] width 144 height 239
drag, startPoint x: 418, startPoint y: 304, endPoint x: 441, endPoint y: 228, distance: 78.6
click at [433, 223] on div "Available Equip Equip Equip (double-click to equip) Restricted Locked" at bounding box center [439, 219] width 144 height 239
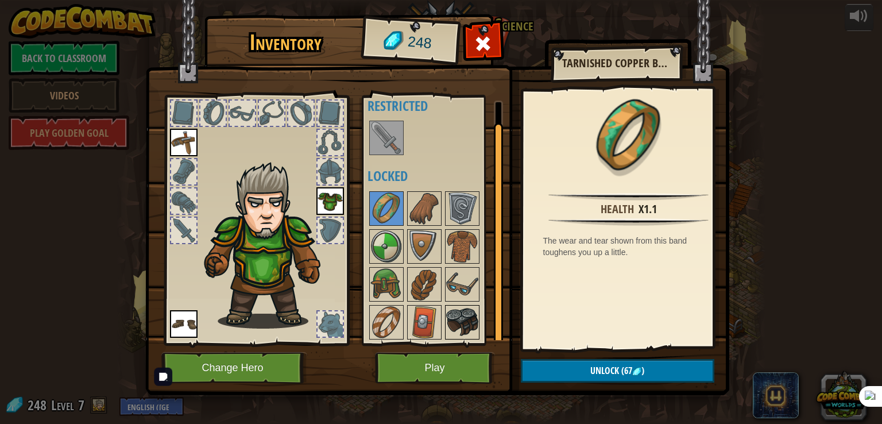
click at [458, 310] on img at bounding box center [462, 322] width 32 height 32
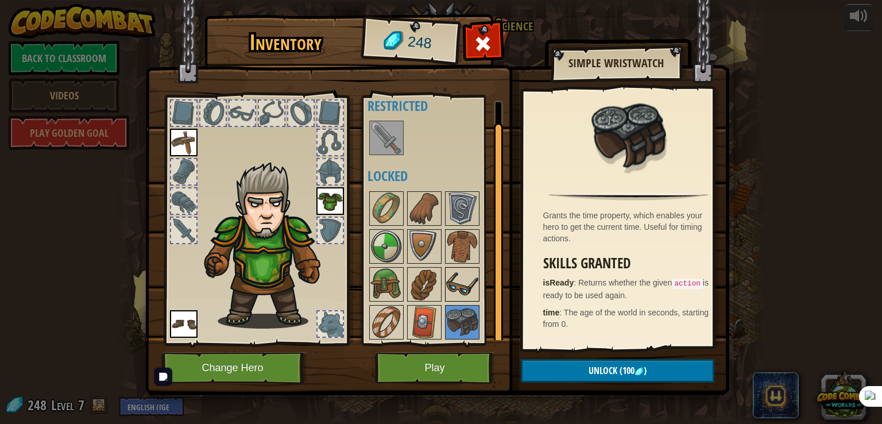
click at [460, 294] on img at bounding box center [462, 284] width 32 height 32
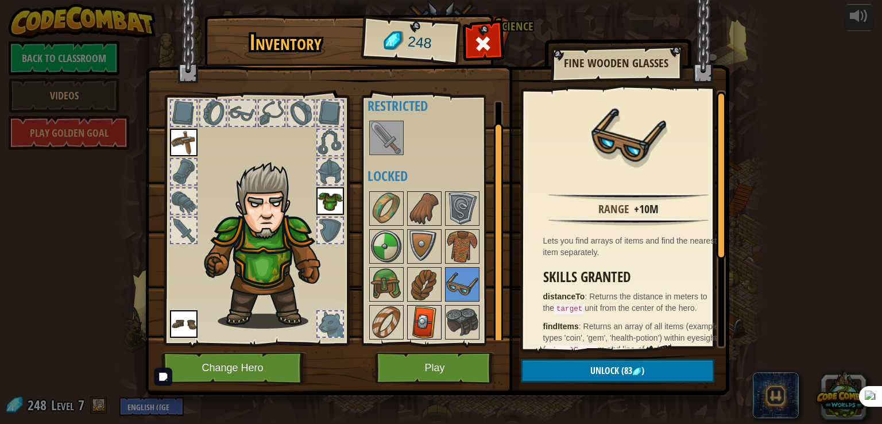
click at [432, 320] on img at bounding box center [424, 322] width 32 height 32
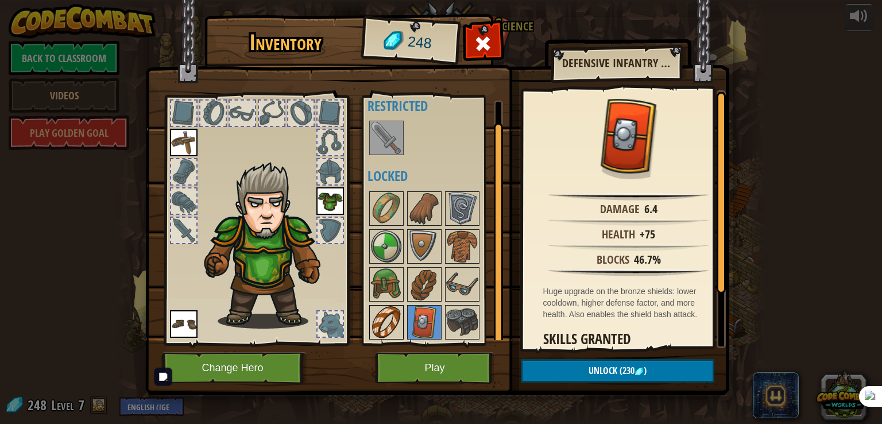
click at [394, 317] on img at bounding box center [386, 322] width 32 height 32
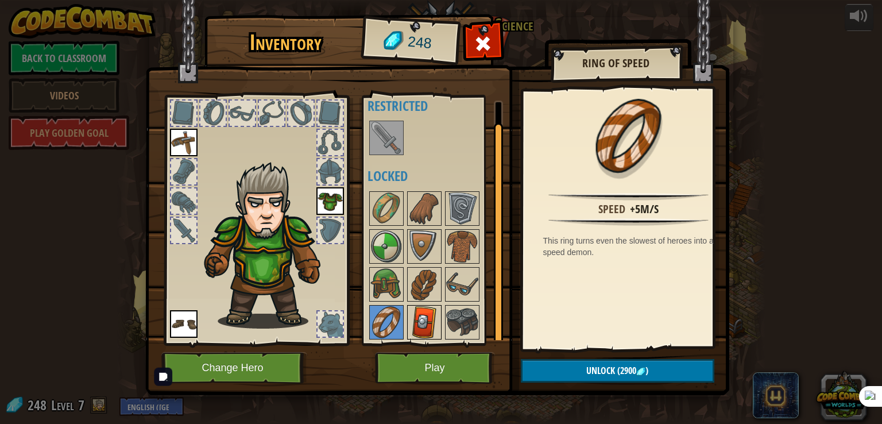
click at [417, 324] on img at bounding box center [424, 322] width 32 height 32
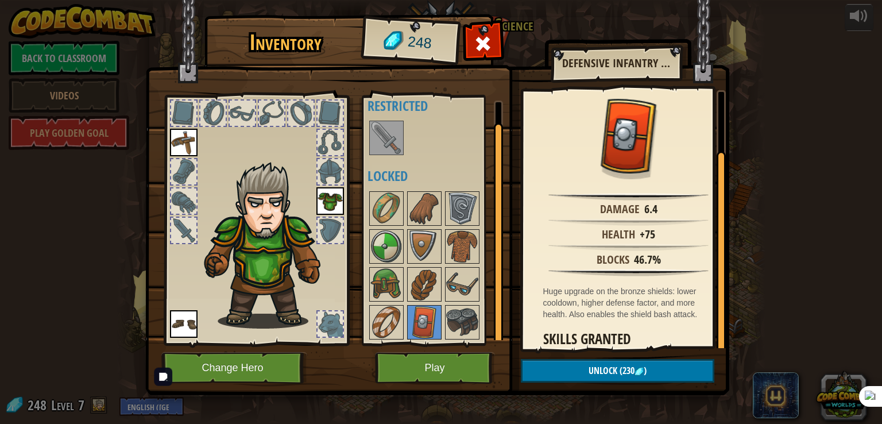
scroll to position [68, 0]
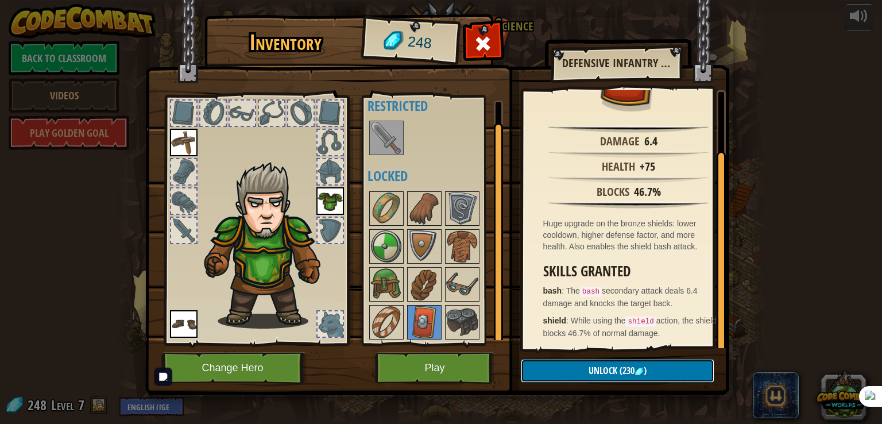
click at [640, 368] on img at bounding box center [638, 371] width 9 height 9
click at [645, 373] on button "Confirm" at bounding box center [617, 371] width 193 height 24
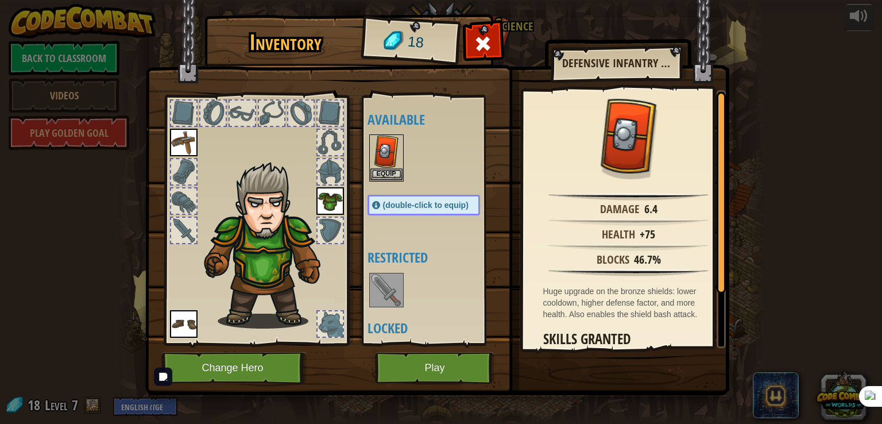
click at [425, 203] on span "(double-click to equip)" at bounding box center [426, 204] width 86 height 9
click at [390, 152] on img at bounding box center [386, 151] width 32 height 32
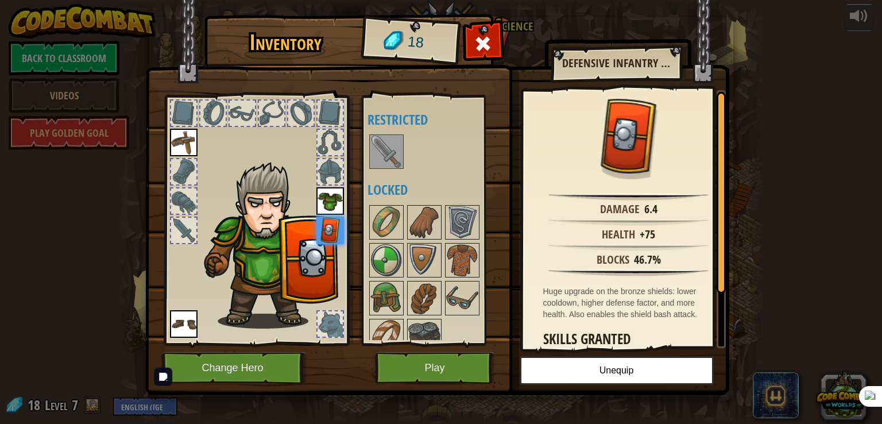
click at [331, 233] on img at bounding box center [330, 230] width 28 height 28
click at [331, 196] on img at bounding box center [330, 201] width 28 height 28
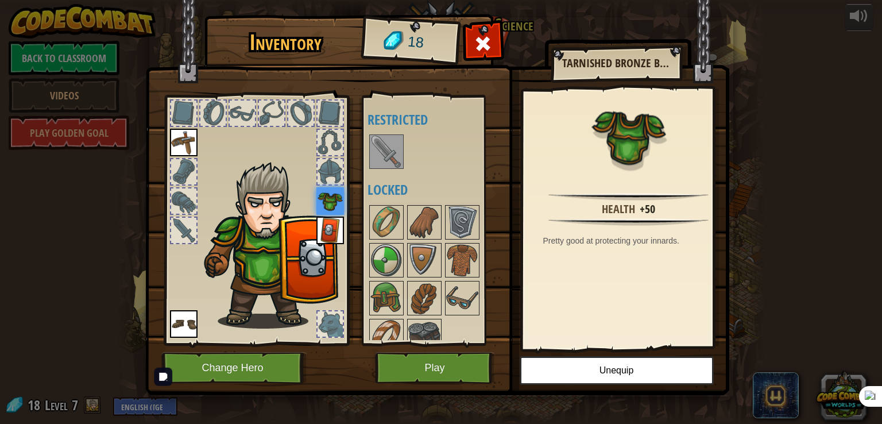
click at [397, 167] on img at bounding box center [386, 151] width 32 height 32
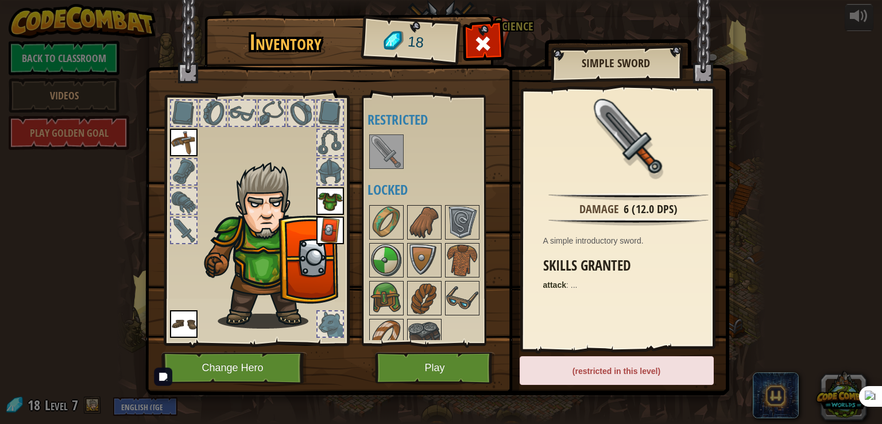
drag, startPoint x: 397, startPoint y: 167, endPoint x: 405, endPoint y: 175, distance: 11.4
click at [397, 167] on img at bounding box center [386, 151] width 32 height 32
click at [383, 211] on img at bounding box center [386, 222] width 32 height 32
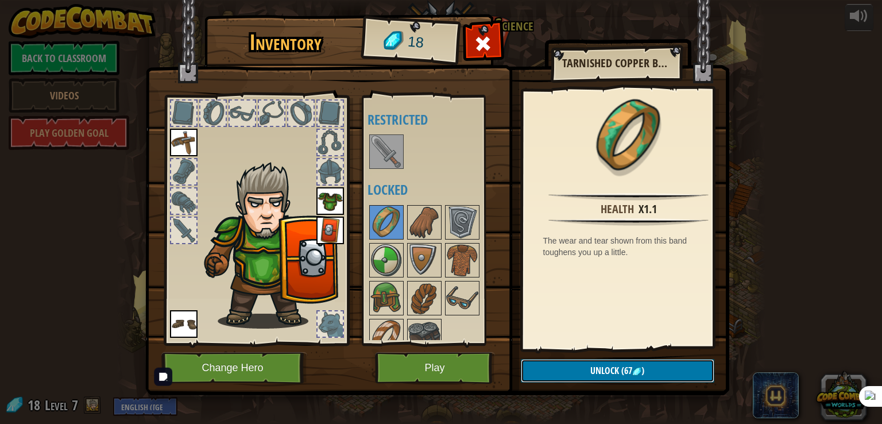
click at [572, 365] on button "Unlock (67 )" at bounding box center [617, 371] width 193 height 24
click at [573, 365] on button "Unlock (67 )" at bounding box center [617, 371] width 193 height 24
click at [574, 365] on button "Unlock (67 )" at bounding box center [617, 371] width 193 height 24
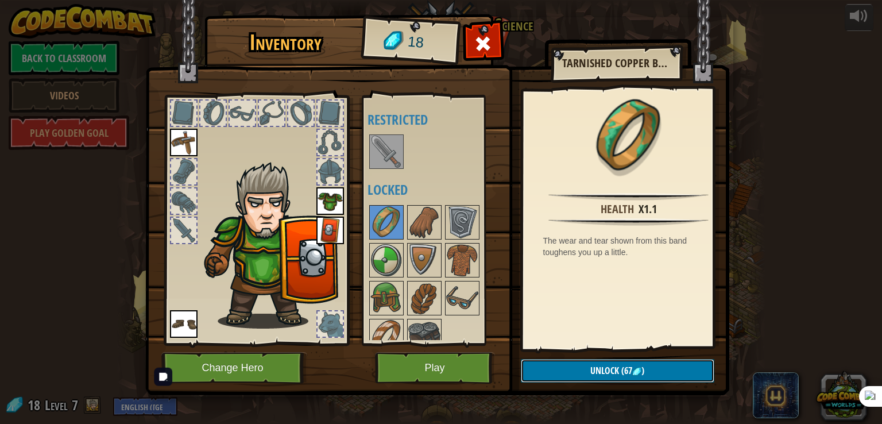
click at [574, 365] on button "Unlock (67 )" at bounding box center [617, 371] width 193 height 24
click at [433, 362] on button "Play" at bounding box center [435, 368] width 120 height 32
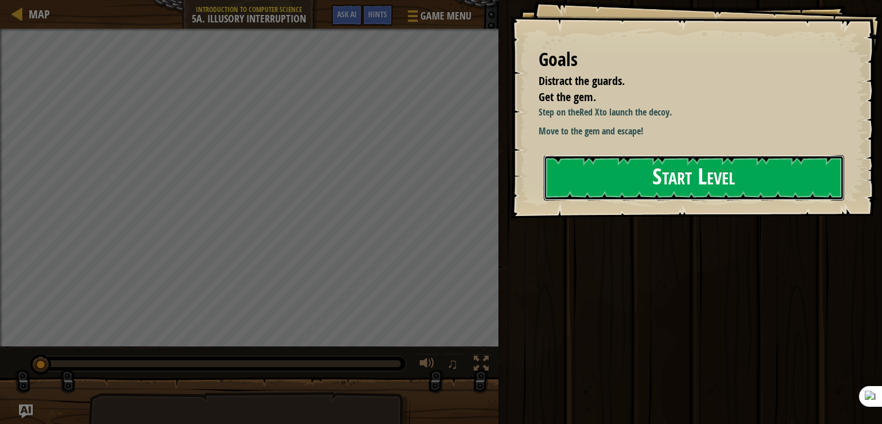
click at [628, 179] on button "Start Level" at bounding box center [694, 177] width 300 height 45
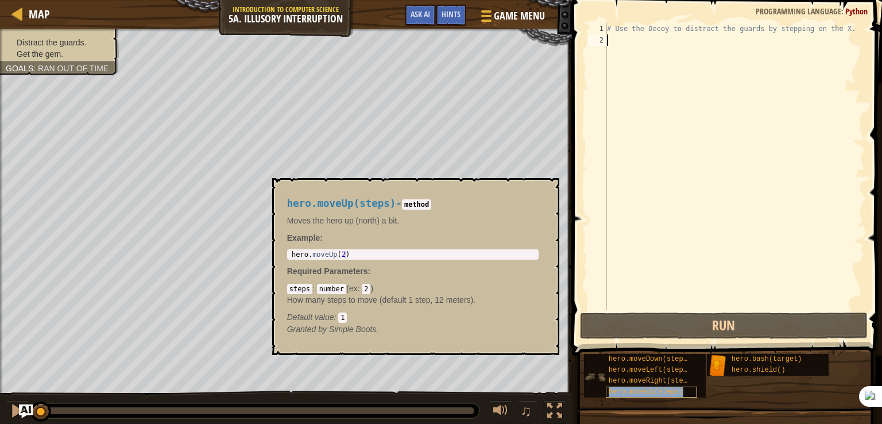
click at [631, 389] on span "hero.moveUp(steps)" at bounding box center [645, 391] width 75 height 8
click at [631, 381] on span "hero.moveRight(steps)" at bounding box center [651, 380] width 87 height 8
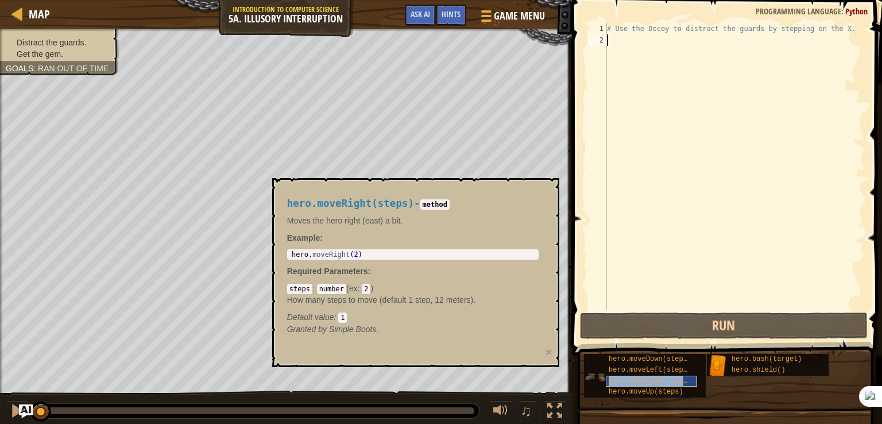
click at [631, 381] on span "hero.moveRight(steps)" at bounding box center [651, 380] width 87 height 8
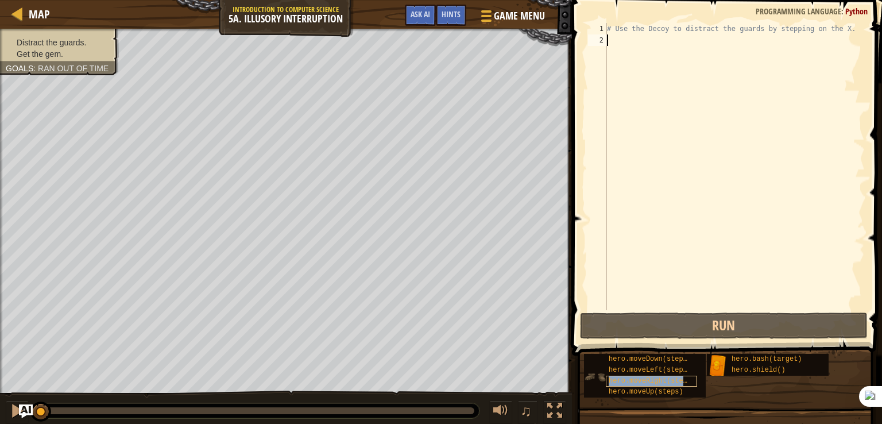
click at [631, 381] on span "hero.moveRight(steps)" at bounding box center [651, 380] width 87 height 8
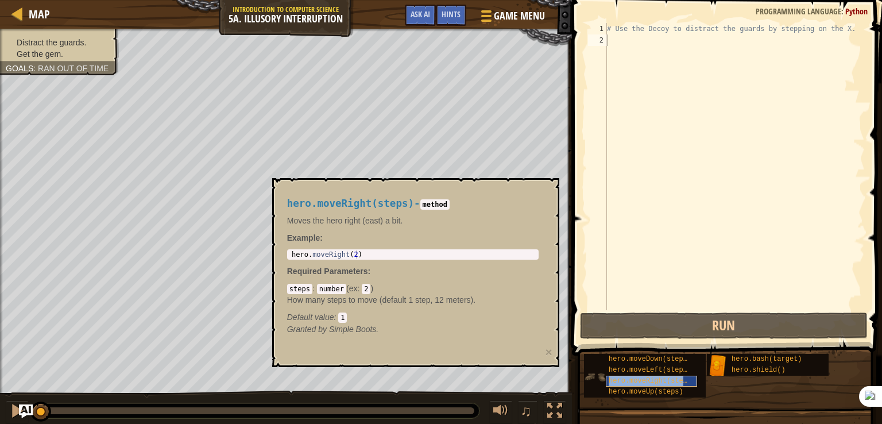
click at [631, 381] on span "hero.moveRight(steps)" at bounding box center [651, 380] width 87 height 8
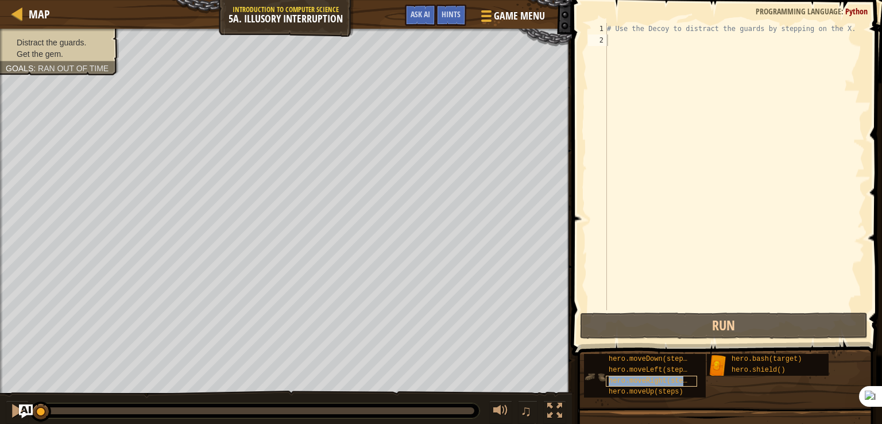
click at [631, 381] on span "hero.moveRight(steps)" at bounding box center [651, 380] width 87 height 8
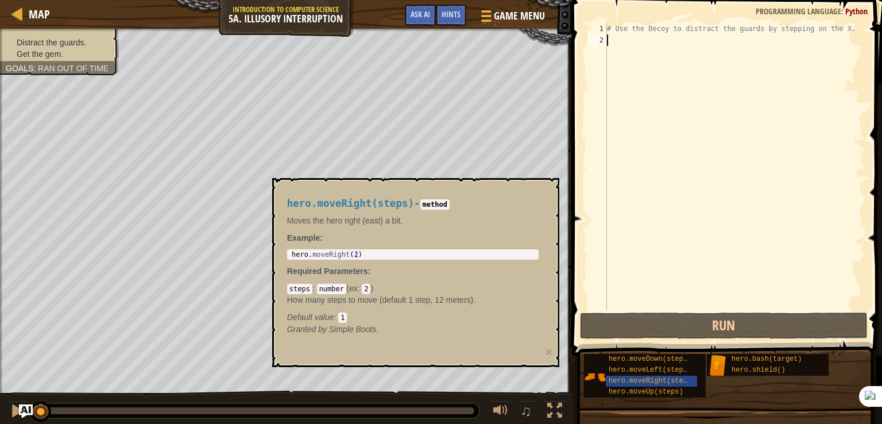
type textarea "hero.moveRight(2)"
click at [244, 0] on body "Map Introduction to Computer Science 5a. Illusory Interruption Game Menu Done H…" at bounding box center [441, 0] width 882 height 0
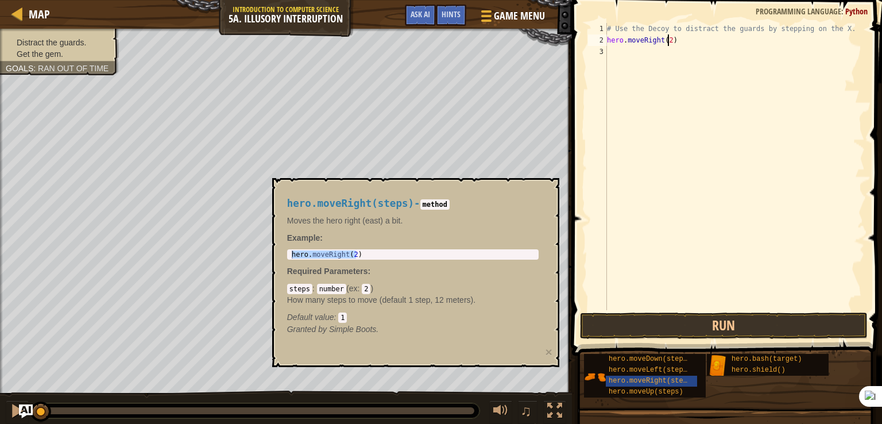
click at [666, 38] on div "# Use the Decoy to distract the guards by stepping on the X. hero . moveRight (…" at bounding box center [734, 178] width 260 height 310
type textarea "hero.moveRight()"
click at [697, 326] on button "Run" at bounding box center [724, 325] width 288 height 26
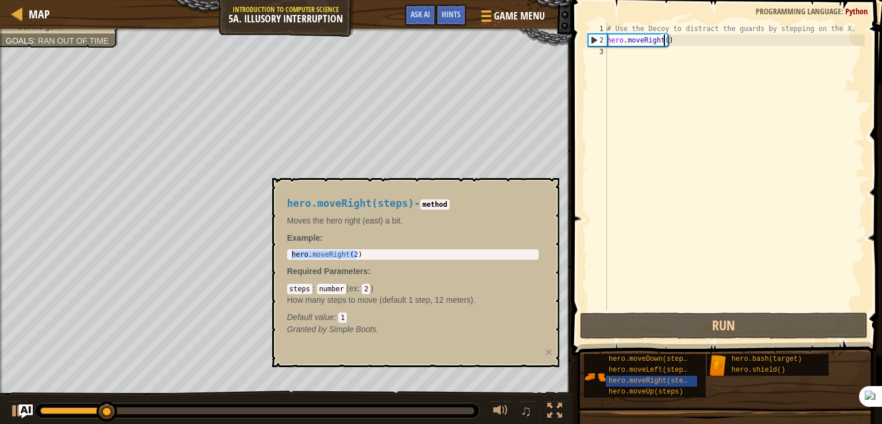
click at [655, 62] on div "# Use the Decoy to distract the guards by stepping on the X. hero . moveRight (…" at bounding box center [734, 178] width 260 height 310
type textarea "h"
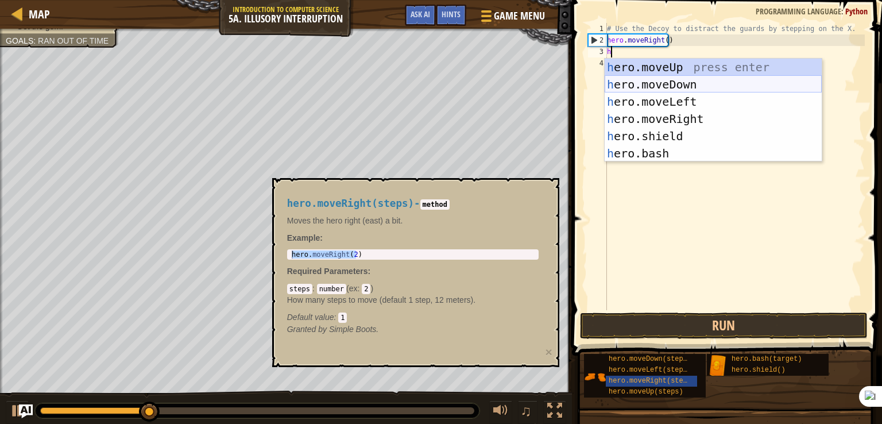
click at [646, 84] on div "h ero.moveUp press enter h ero.moveDown press enter h ero.moveLeft press enter …" at bounding box center [712, 128] width 217 height 138
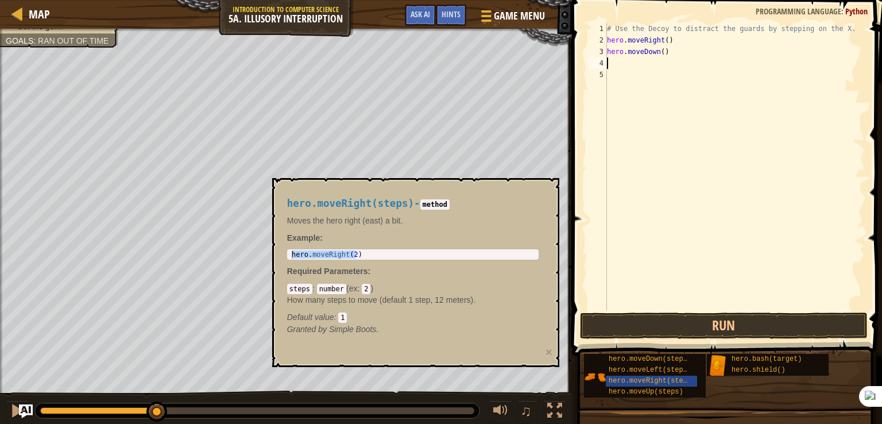
click at [659, 52] on div "# Use the Decoy to distract the guards by stepping on the X. hero . moveRight (…" at bounding box center [734, 178] width 260 height 310
type textarea "hero.moveDown(2)"
click at [686, 321] on button "Run" at bounding box center [724, 325] width 288 height 26
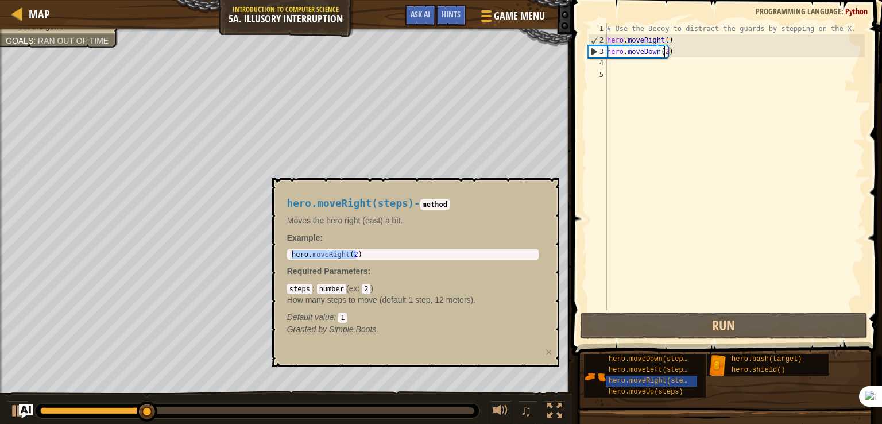
click at [539, 196] on div "hero.moveRight(steps) - method Moves the hero right (east) a bit. Example : her…" at bounding box center [412, 266] width 267 height 158
drag, startPoint x: 535, startPoint y: 273, endPoint x: 603, endPoint y: 323, distance: 84.5
click at [536, 274] on p "Required Parameters :" at bounding box center [412, 270] width 251 height 11
click at [634, 377] on span "hero.moveRight(steps)" at bounding box center [651, 380] width 87 height 8
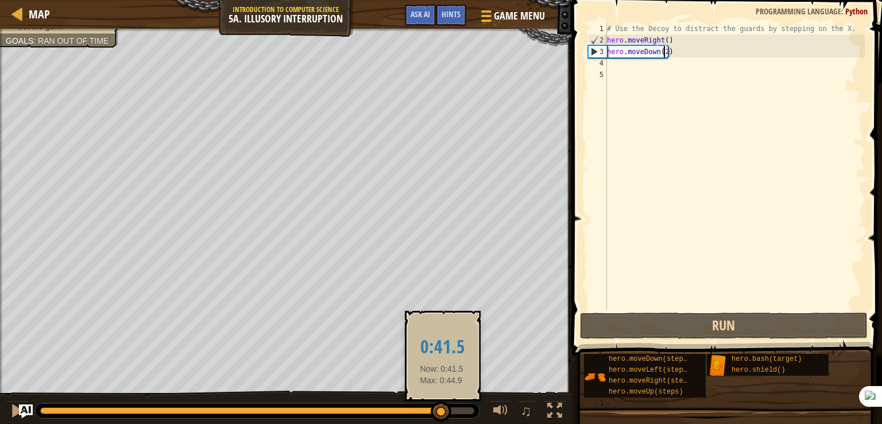
drag, startPoint x: 440, startPoint y: 407, endPoint x: 581, endPoint y: 433, distance: 143.6
click at [581, 0] on html "Map Introduction to Computer Science 5a. Illusory Interruption Game Menu Done H…" at bounding box center [441, 0] width 882 height 0
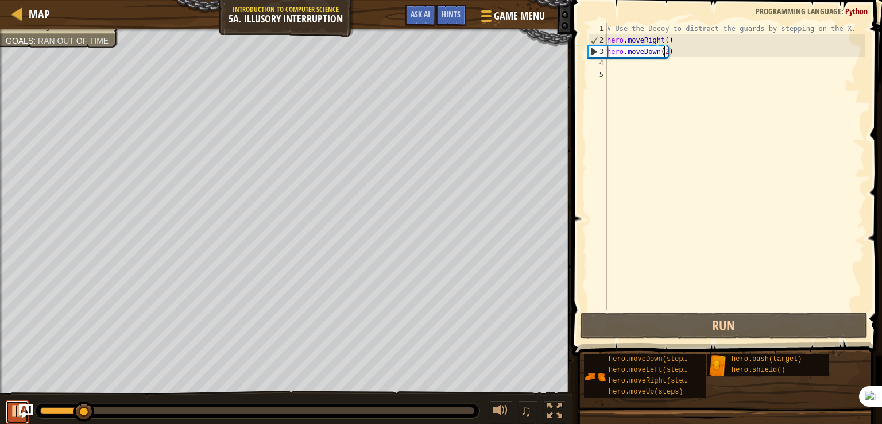
click at [18, 400] on button at bounding box center [17, 412] width 23 height 24
click at [25, 410] on img "Ask AI" at bounding box center [25, 410] width 15 height 15
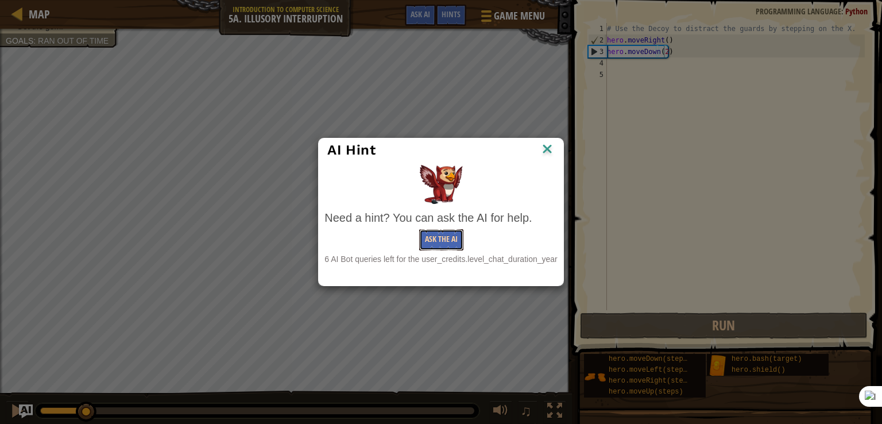
click at [444, 240] on button "Ask the AI" at bounding box center [441, 239] width 44 height 21
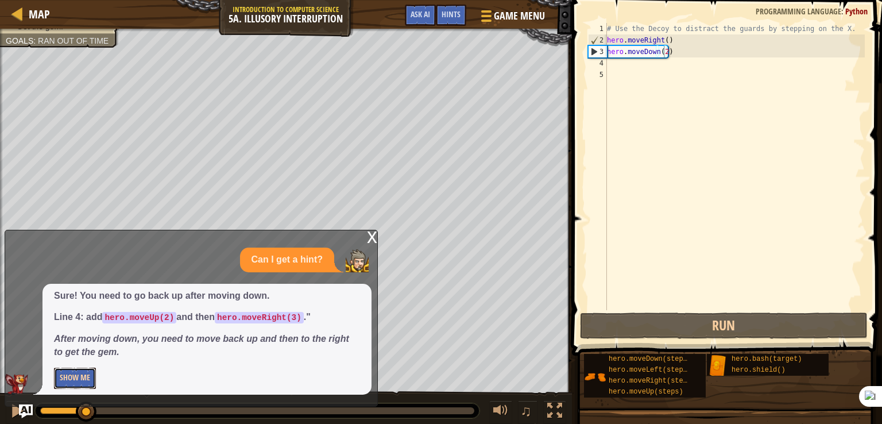
click at [85, 379] on button "Show Me" at bounding box center [75, 377] width 42 height 21
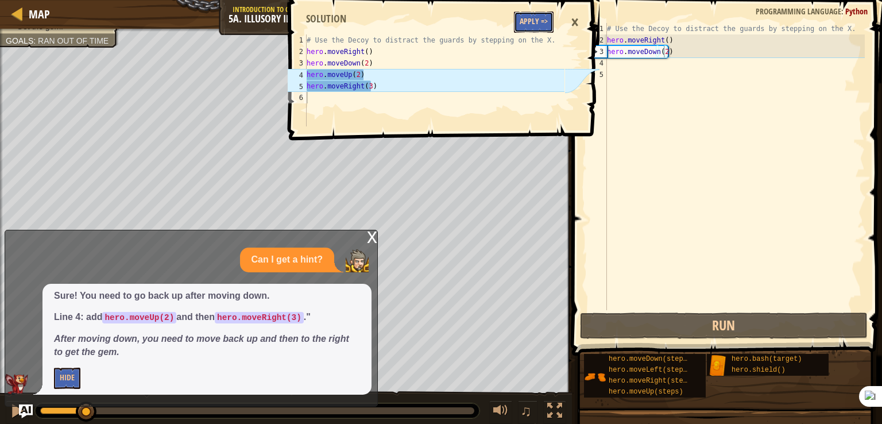
click at [520, 19] on button "Apply =>" at bounding box center [534, 21] width 40 height 21
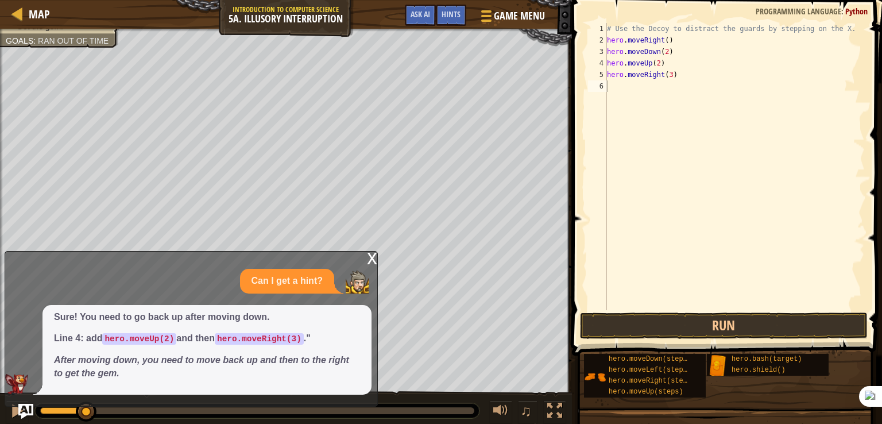
click at [28, 412] on img "Ask AI" at bounding box center [25, 410] width 15 height 15
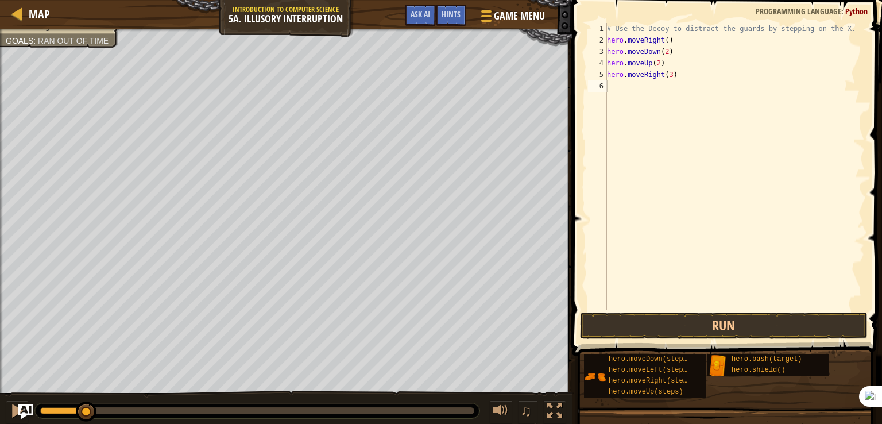
click at [28, 412] on img "Ask AI" at bounding box center [25, 410] width 15 height 15
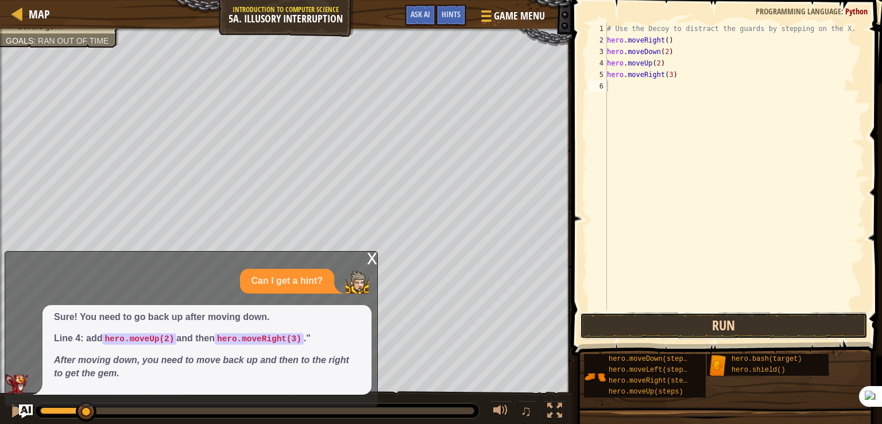
click at [682, 320] on button "Run" at bounding box center [724, 325] width 288 height 26
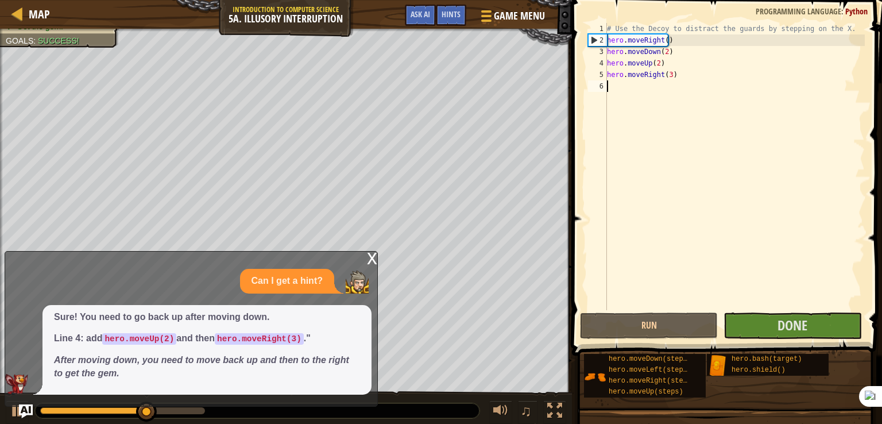
click at [367, 257] on div "x" at bounding box center [372, 256] width 10 height 11
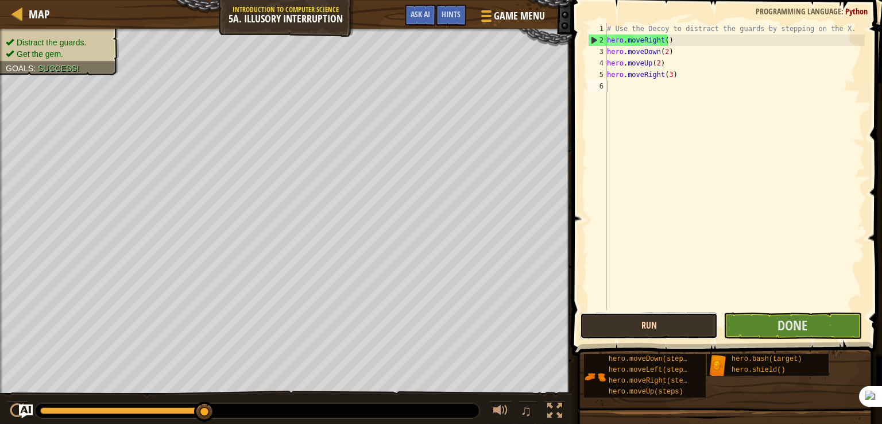
click at [695, 334] on button "Run" at bounding box center [649, 325] width 138 height 26
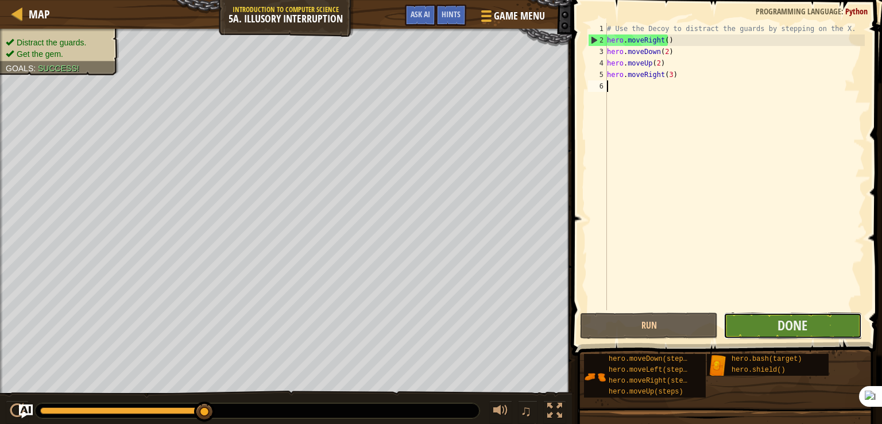
click at [801, 335] on button "Done" at bounding box center [792, 325] width 138 height 26
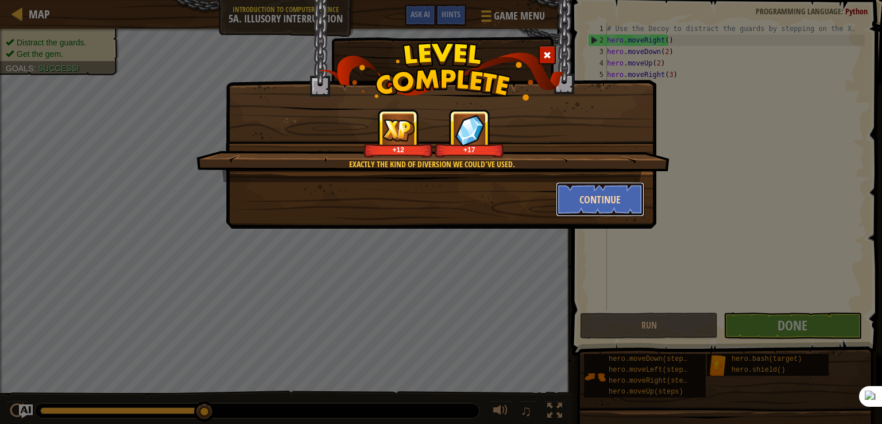
click at [581, 197] on button "Continue" at bounding box center [600, 199] width 89 height 34
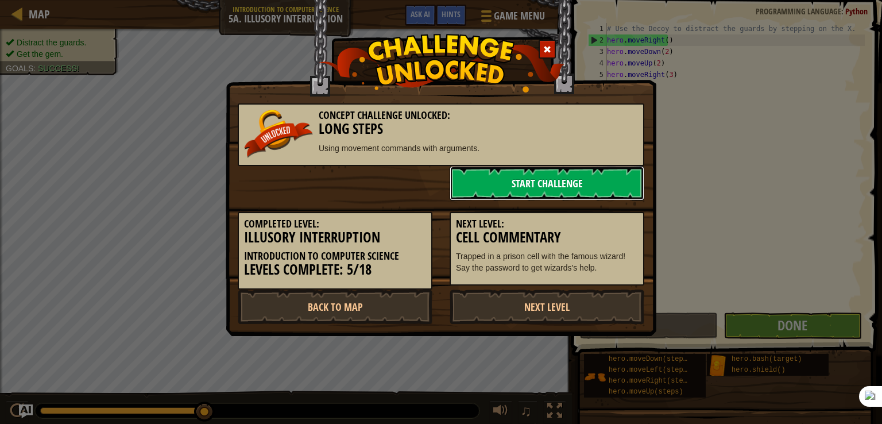
click at [547, 179] on link "Start Challenge" at bounding box center [546, 183] width 195 height 34
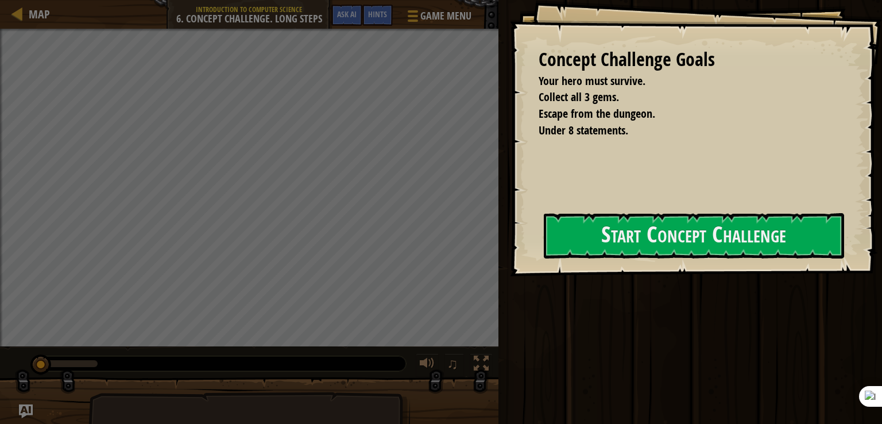
click at [534, 243] on div "Concept Challenge Goals Your hero must survive. Collect all 3 gems. Escape from…" at bounding box center [696, 138] width 372 height 276
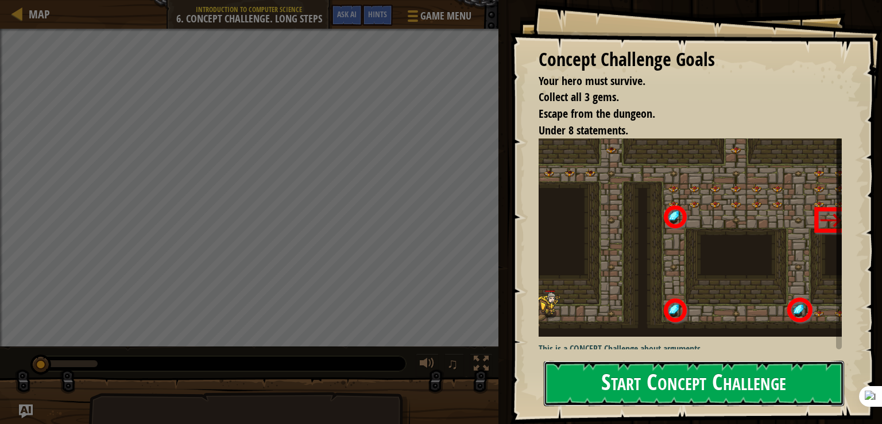
click at [601, 383] on button "Start Concept Challenge" at bounding box center [694, 382] width 300 height 45
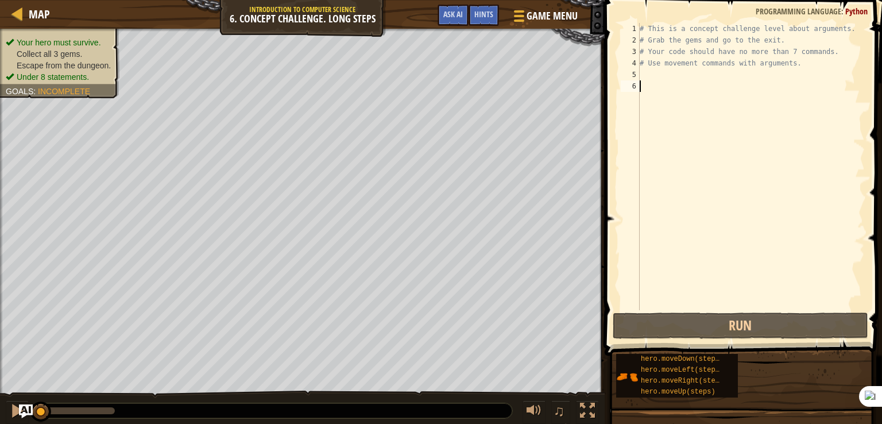
type textarea "he"
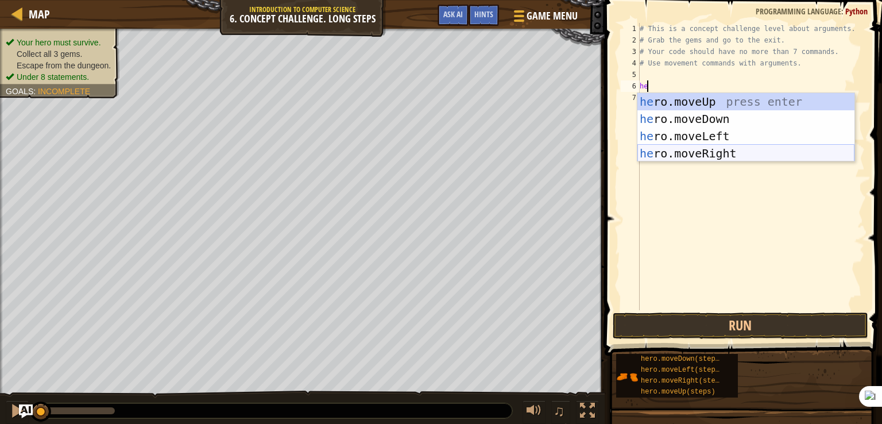
click at [675, 155] on div "he ro.moveUp press enter he ro.moveDown press enter he ro.moveLeft press enter …" at bounding box center [745, 144] width 217 height 103
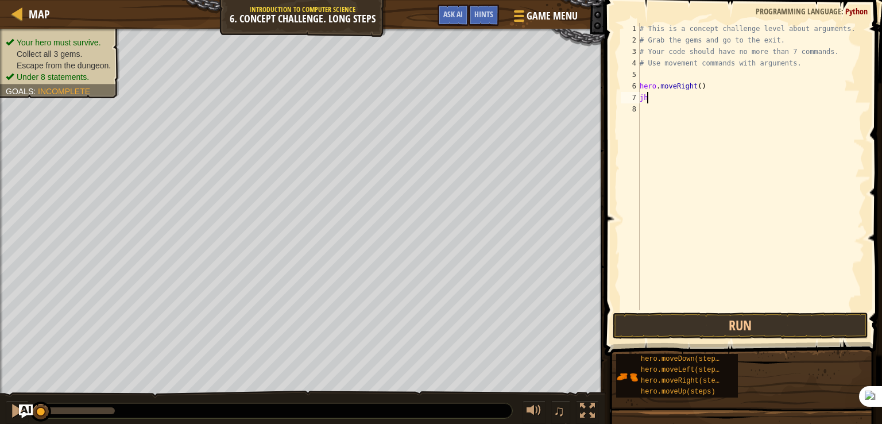
type textarea "j"
type textarea "h"
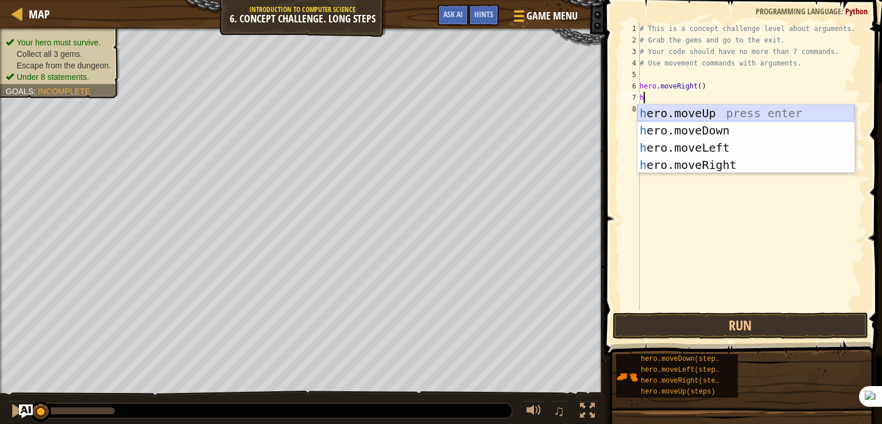
click at [686, 114] on div "h ero.moveUp press enter h ero.moveDown press enter h ero.moveLeft press enter …" at bounding box center [745, 155] width 217 height 103
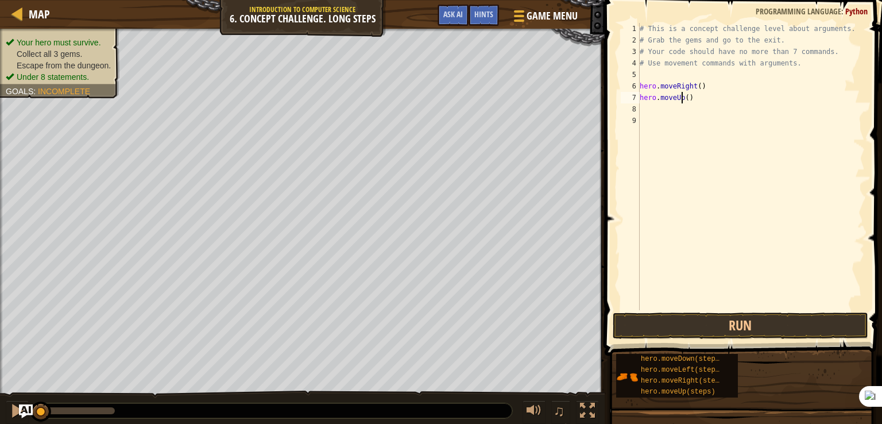
click at [682, 99] on div "# This is a concept challenge level about arguments. # Grab the gems and go to …" at bounding box center [750, 178] width 227 height 310
click at [685, 99] on div "# This is a concept challenge level about arguments. # Grab the gems and go to …" at bounding box center [750, 178] width 227 height 310
type textarea "hero.moveUp(3)"
click at [647, 108] on div "# This is a concept challenge level about arguments. # Grab the gems and go to …" at bounding box center [750, 178] width 227 height 310
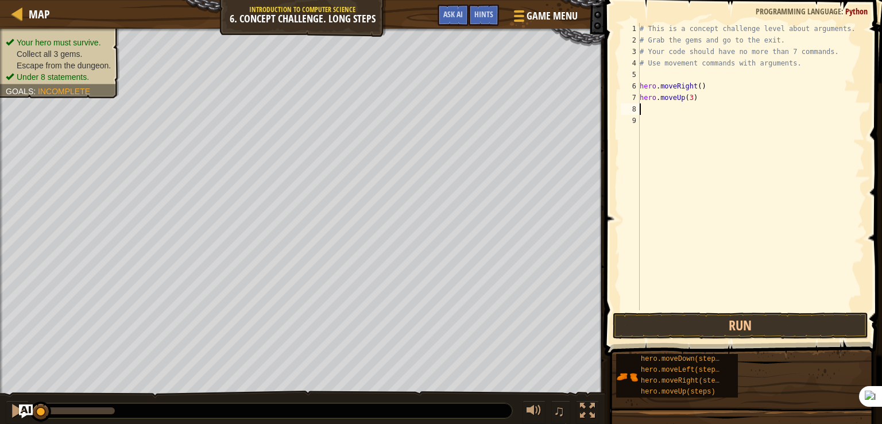
scroll to position [5, 0]
type textarea "h"
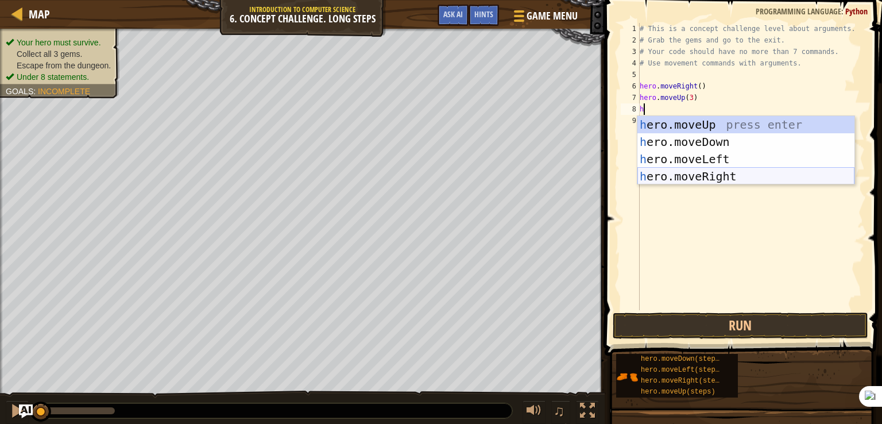
click at [700, 174] on div "h ero.moveUp press enter h ero.moveDown press enter h ero.moveLeft press enter …" at bounding box center [745, 167] width 217 height 103
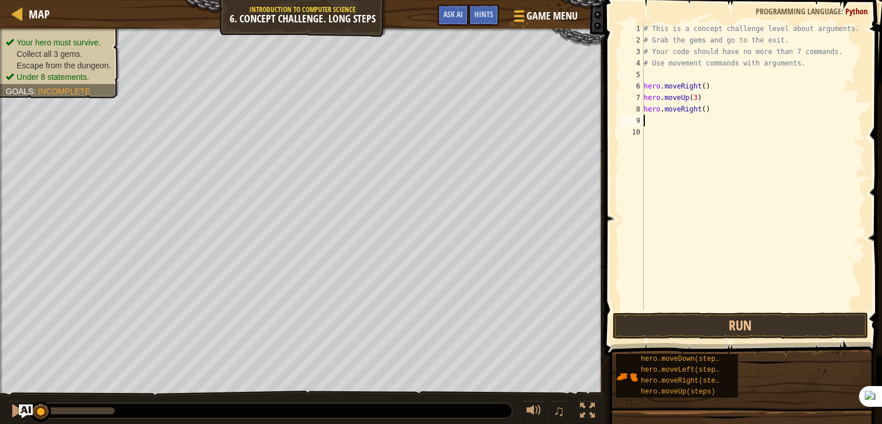
click at [699, 108] on div "# This is a concept challenge level about arguments. # Grab the gems and go to …" at bounding box center [753, 178] width 224 height 310
type textarea "hero.moveRight(2)"
click at [686, 121] on div "# This is a concept challenge level about arguments. # Grab the gems and go to …" at bounding box center [753, 178] width 224 height 310
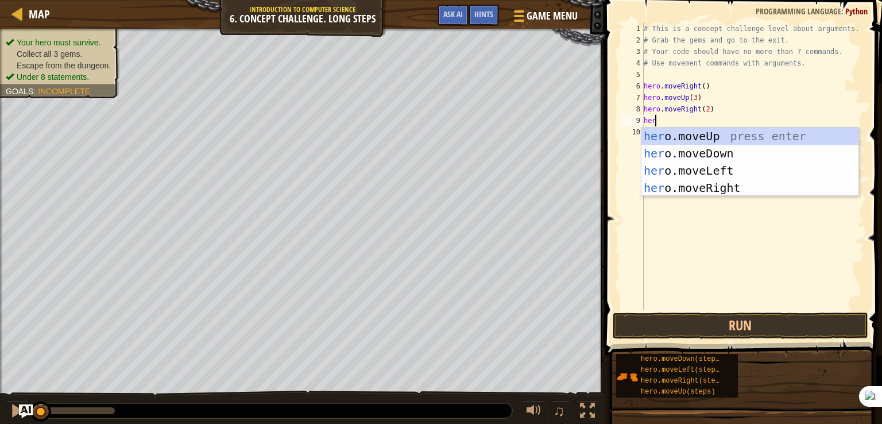
type textarea "hero"
click at [701, 158] on div "hero .moveUp press enter hero .moveDown press enter hero .moveLeft press enter …" at bounding box center [749, 178] width 217 height 103
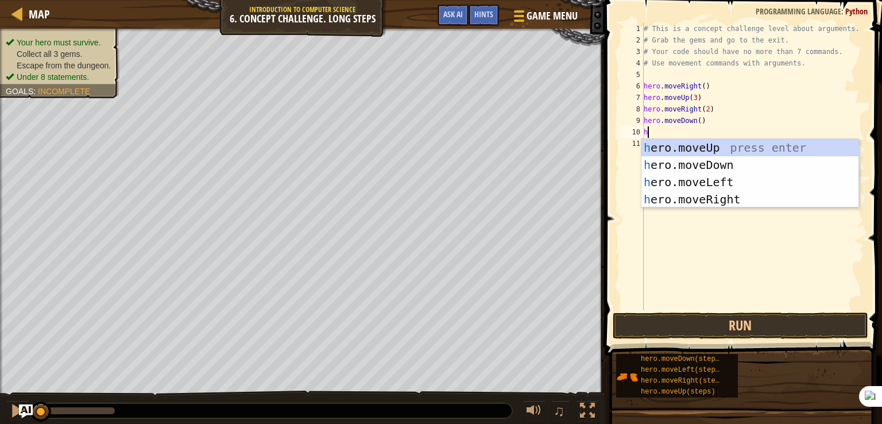
type textarea "he"
click at [696, 180] on div "he ro.moveUp press enter he ro.moveDown press enter he ro.moveLeft press enter …" at bounding box center [749, 190] width 217 height 103
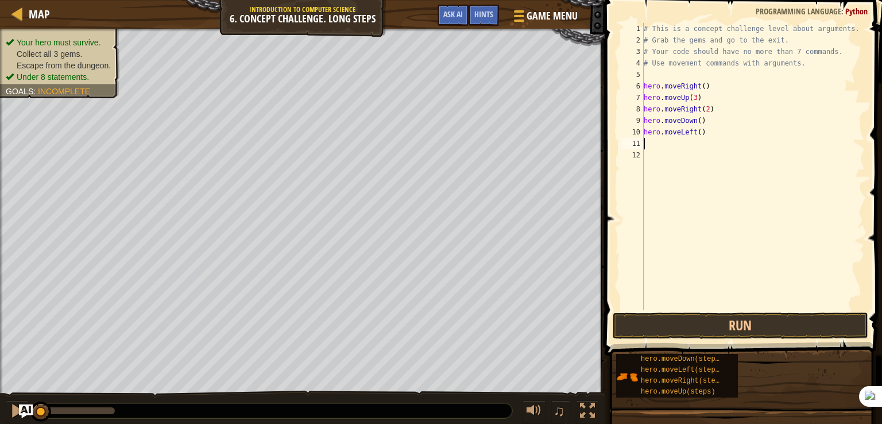
type textarea "h"
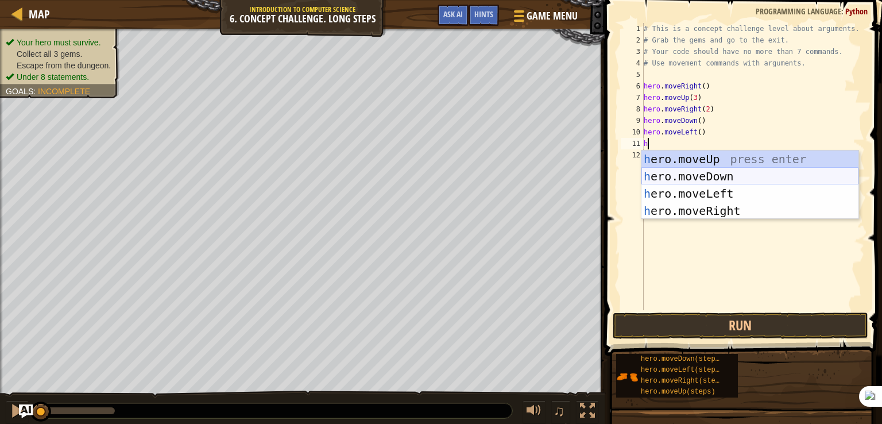
click at [708, 180] on div "h ero.moveUp press enter h ero.moveDown press enter h ero.moveLeft press enter …" at bounding box center [749, 201] width 217 height 103
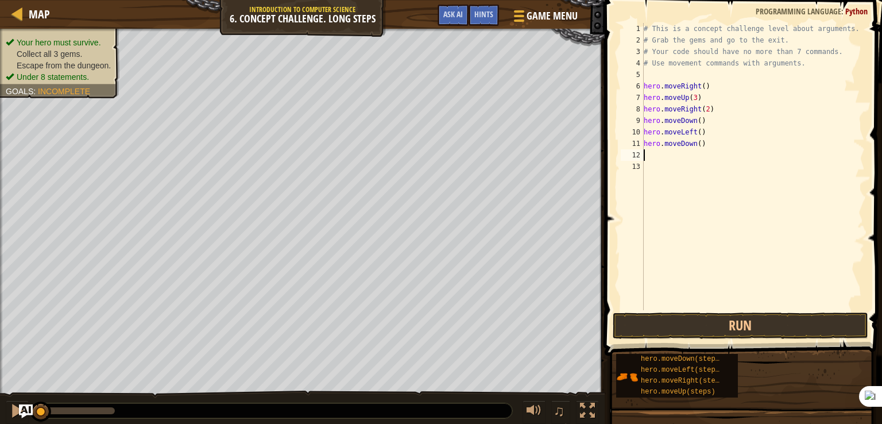
click at [694, 143] on div "# This is a concept challenge level about arguments. # Grab the gems and go to …" at bounding box center [753, 178] width 224 height 310
click at [697, 141] on div "# This is a concept challenge level about arguments. # Grab the gems and go to …" at bounding box center [753, 178] width 224 height 310
type textarea "hero.moveDown(2)"
click at [709, 324] on button "Run" at bounding box center [739, 325] width 255 height 26
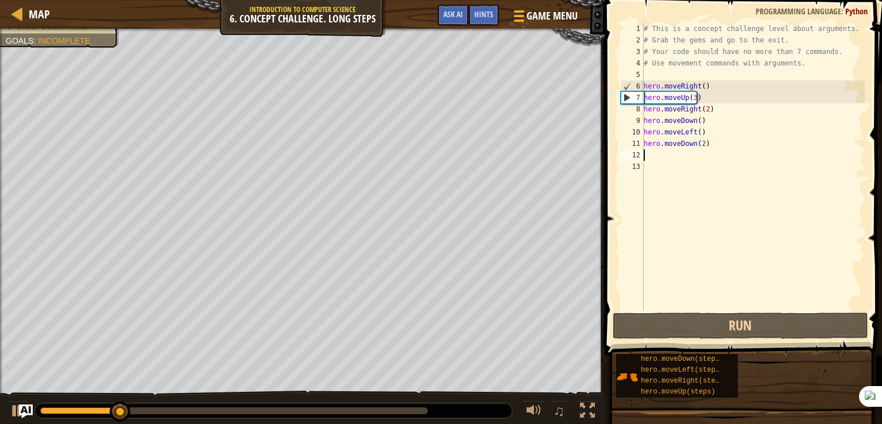
click at [677, 159] on div "# This is a concept challenge level about arguments. # Grab the gems and go to …" at bounding box center [753, 178] width 224 height 310
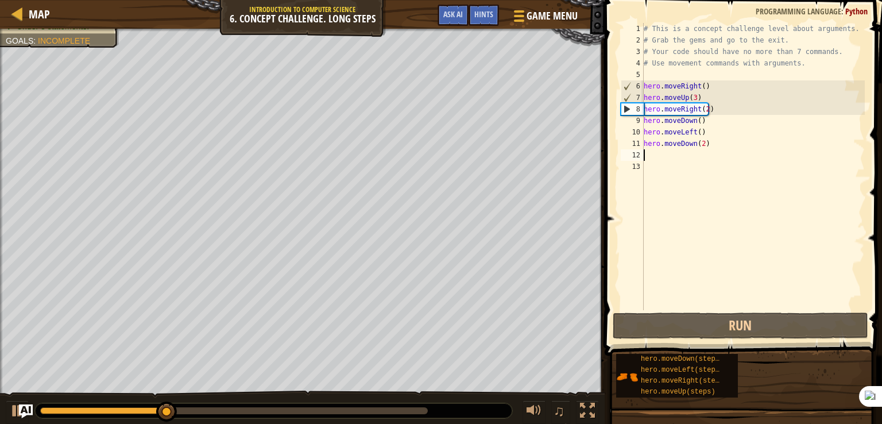
type textarea "h"
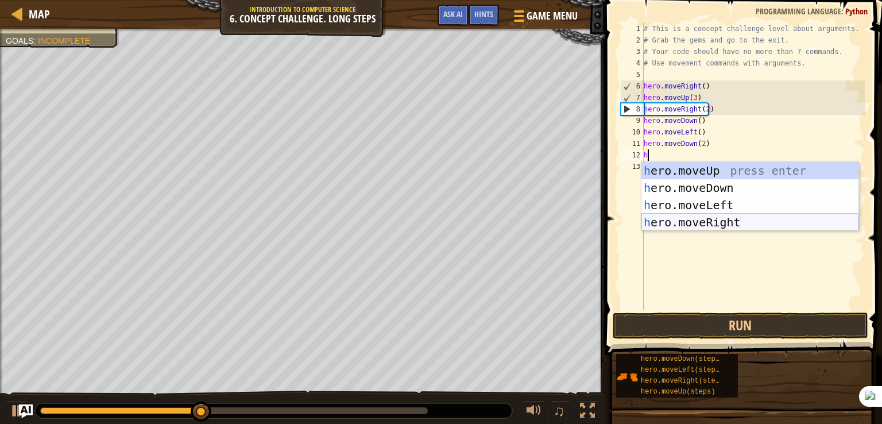
click at [681, 223] on div "h ero.moveUp press enter h ero.moveDown press enter h ero.moveLeft press enter …" at bounding box center [749, 213] width 217 height 103
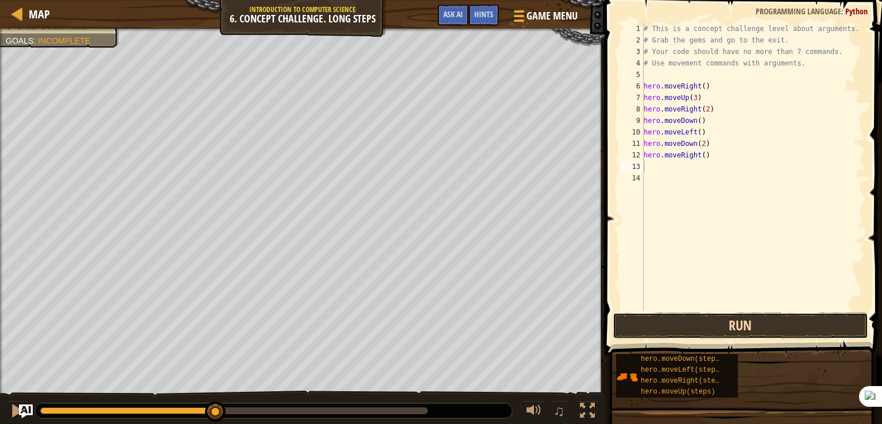
click at [711, 329] on button "Run" at bounding box center [739, 325] width 255 height 26
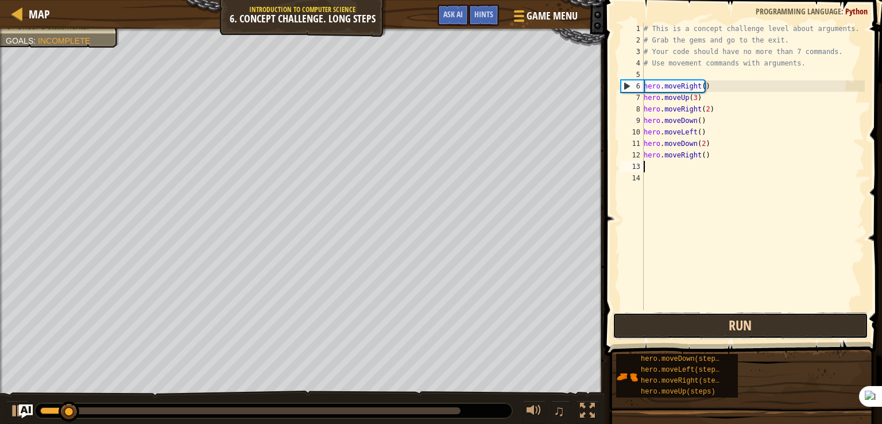
click at [712, 324] on button "Run" at bounding box center [739, 325] width 255 height 26
click at [712, 323] on button "Run" at bounding box center [739, 325] width 255 height 26
click at [712, 323] on button "Running" at bounding box center [739, 325] width 255 height 26
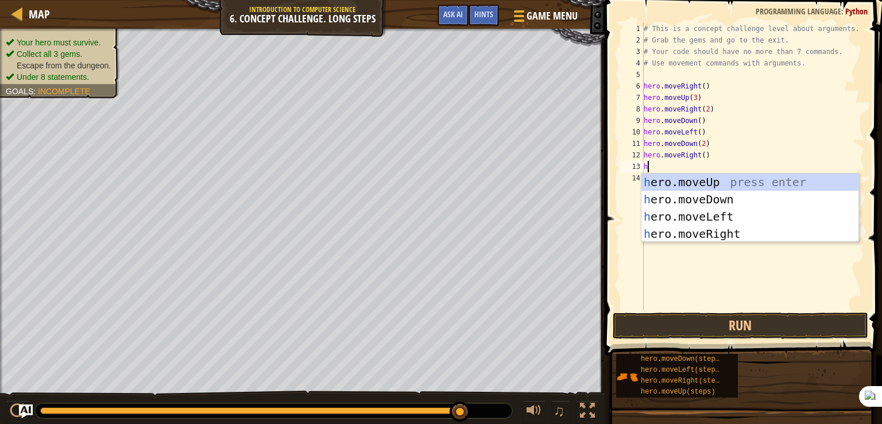
click at [699, 154] on div "# This is a concept challenge level about arguments. # Grab the gems and go to …" at bounding box center [753, 178] width 224 height 310
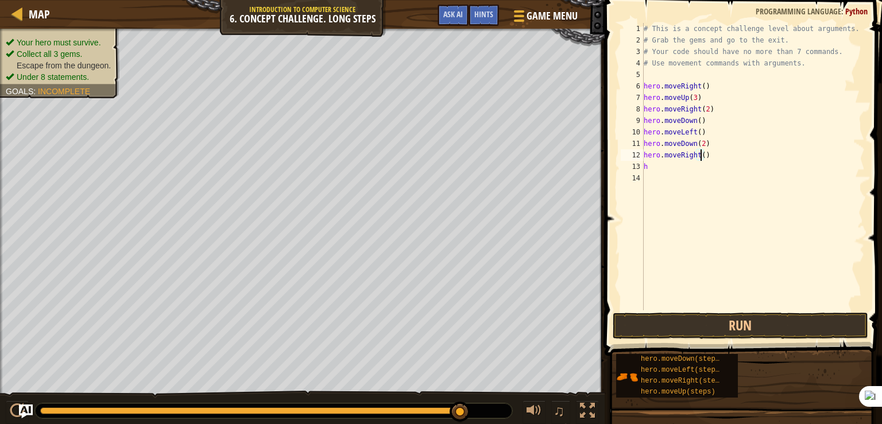
scroll to position [5, 5]
click at [654, 165] on div "# This is a concept challenge level about arguments. # Grab the gems and go to …" at bounding box center [753, 178] width 224 height 310
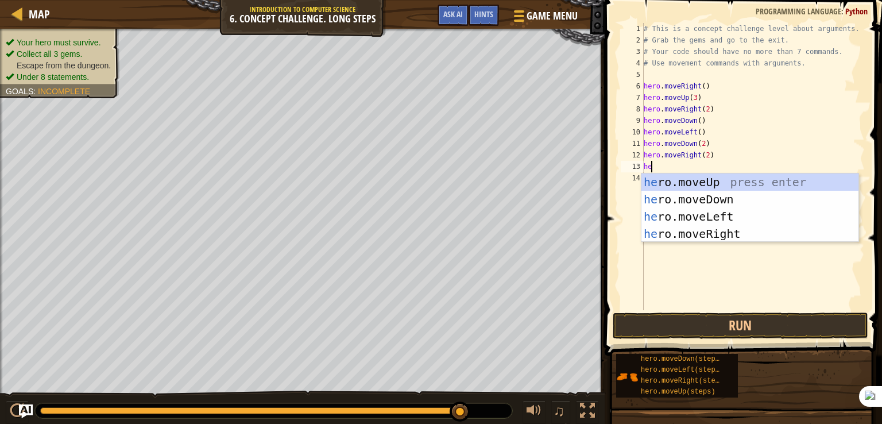
type textarea "he"
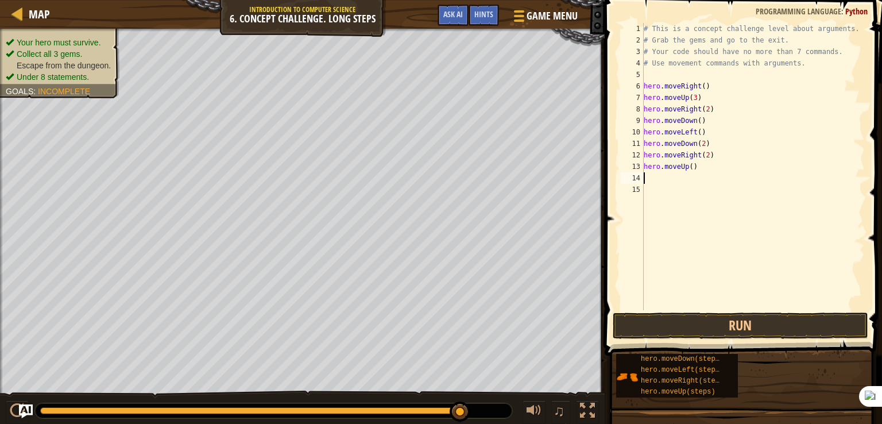
click at [689, 166] on div "# This is a concept challenge level about arguments. # Grab the gems and go to …" at bounding box center [753, 178] width 224 height 310
type textarea "hero.moveUp(2)"
click at [684, 183] on div "# This is a concept challenge level about arguments. # Grab the gems and go to …" at bounding box center [753, 178] width 224 height 310
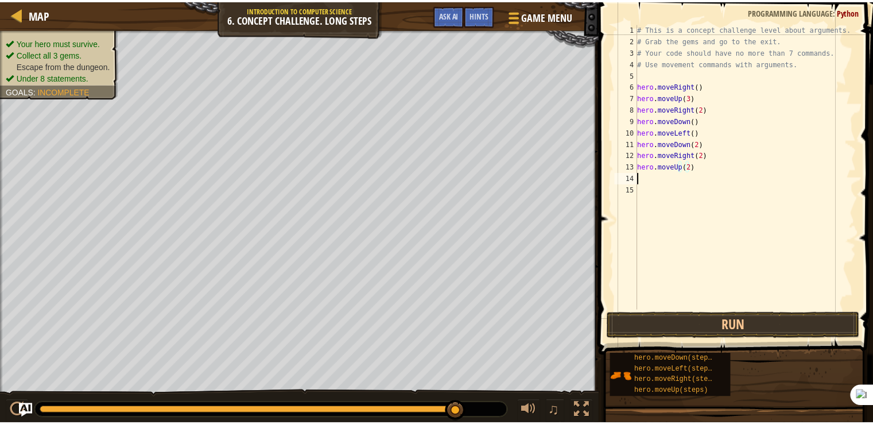
scroll to position [5, 0]
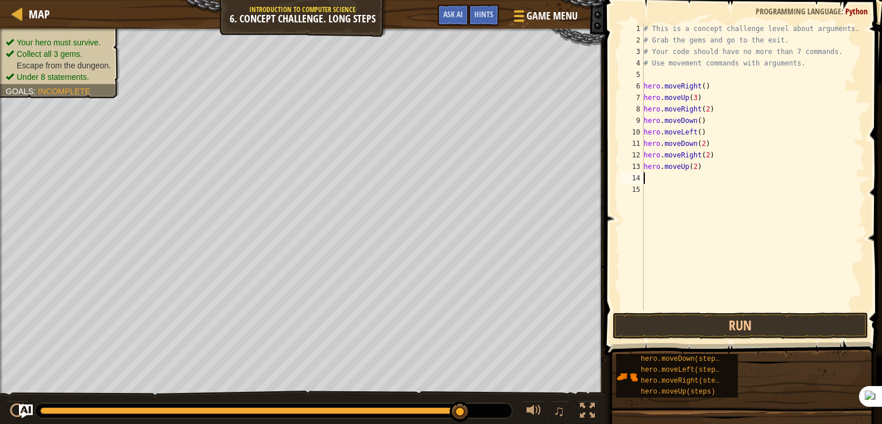
type textarea "h"
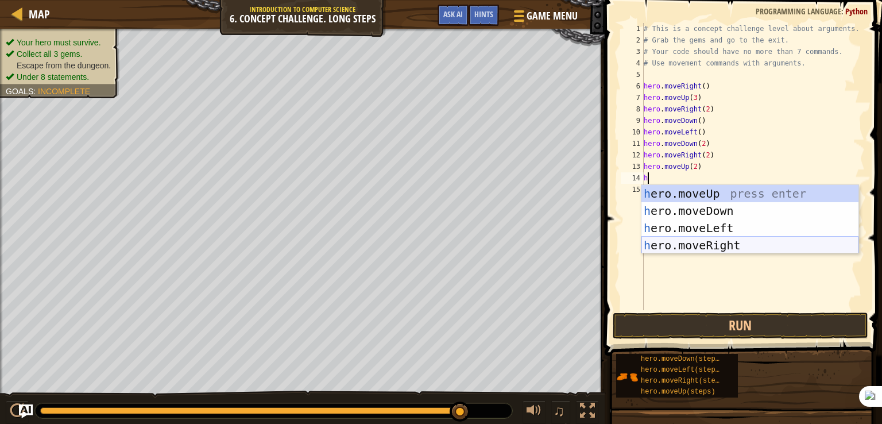
click at [681, 243] on div "h ero.moveUp press enter h ero.moveDown press enter h ero.moveLeft press enter …" at bounding box center [749, 236] width 217 height 103
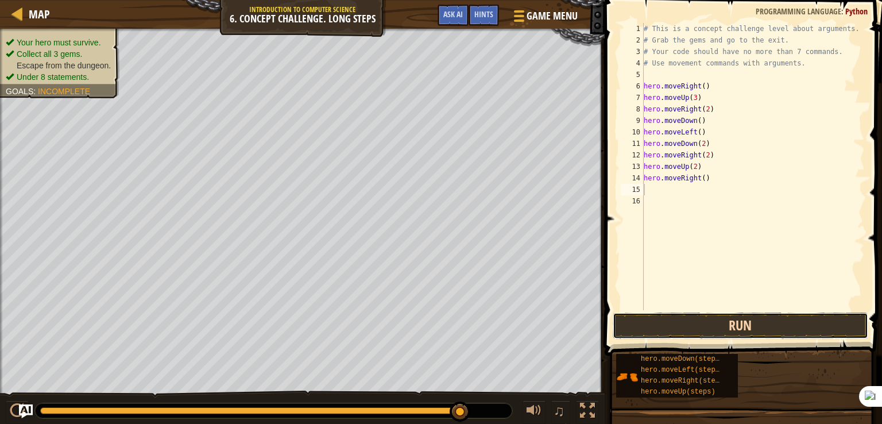
click at [670, 336] on button "Run" at bounding box center [739, 325] width 255 height 26
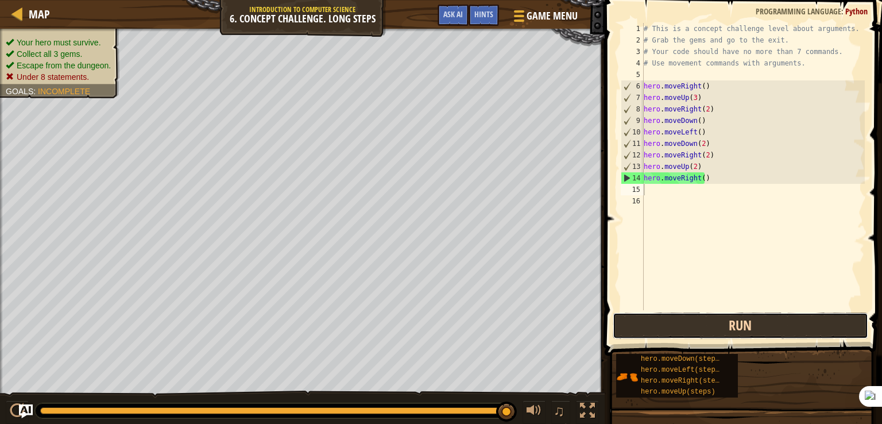
click at [787, 329] on button "Run" at bounding box center [739, 325] width 255 height 26
click at [669, 326] on button "Run" at bounding box center [739, 325] width 255 height 26
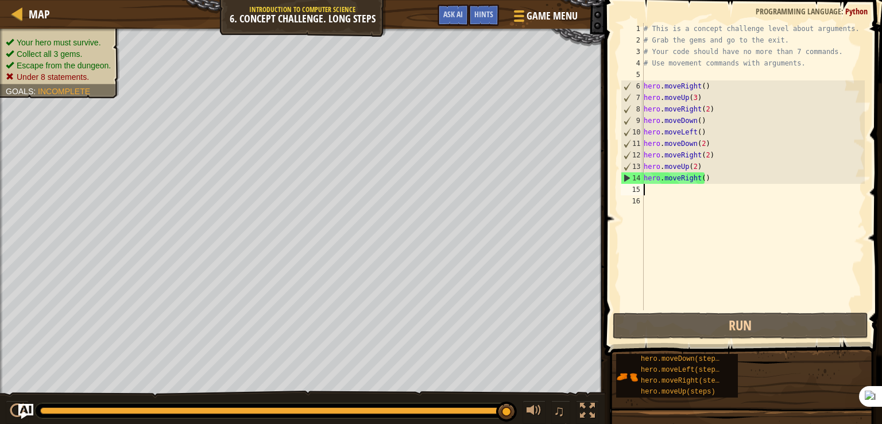
click at [23, 412] on img "Ask AI" at bounding box center [25, 410] width 15 height 15
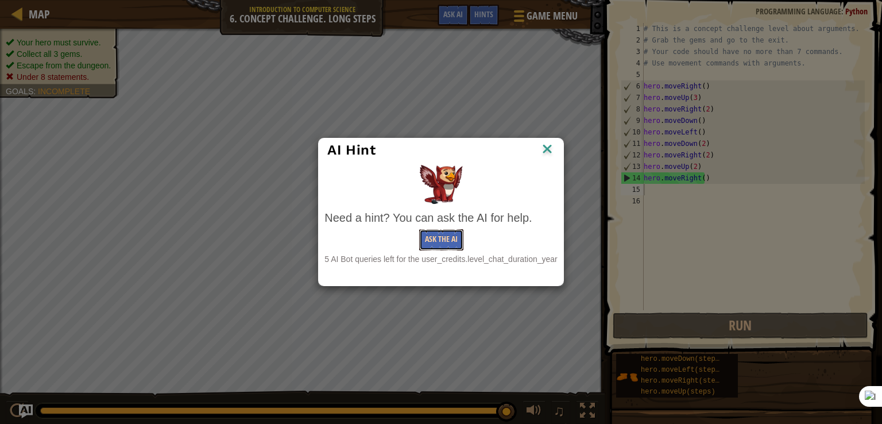
click at [457, 242] on button "Ask the AI" at bounding box center [441, 239] width 44 height 21
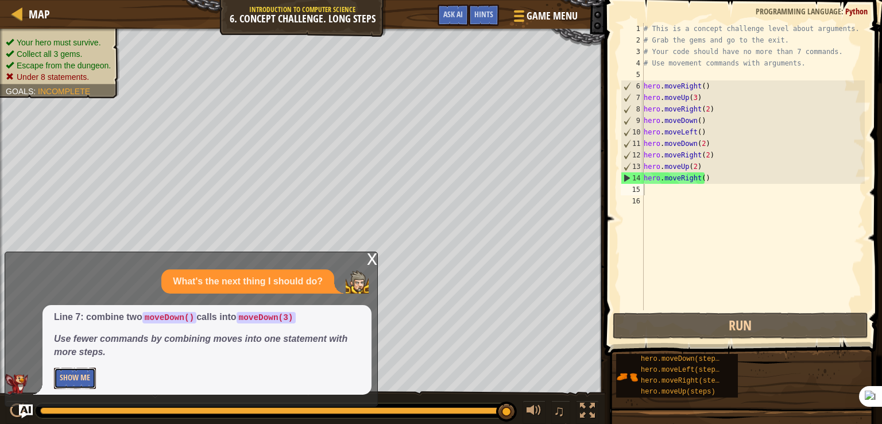
click at [68, 376] on button "Show Me" at bounding box center [75, 377] width 42 height 21
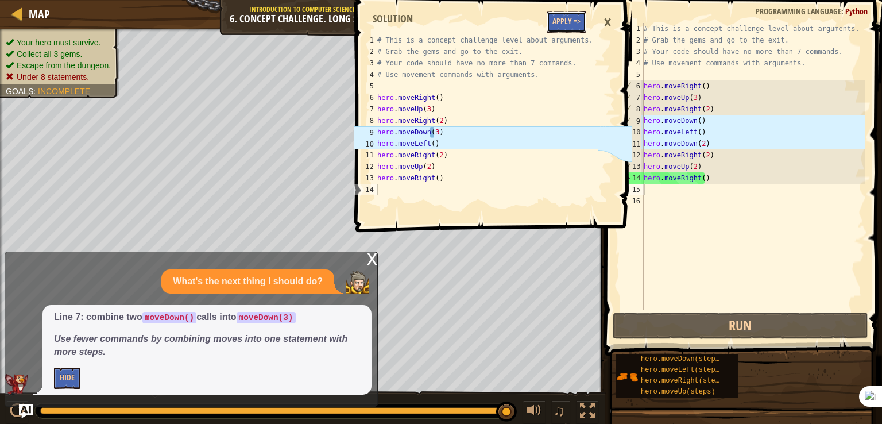
click at [556, 26] on button "Apply =>" at bounding box center [566, 21] width 40 height 21
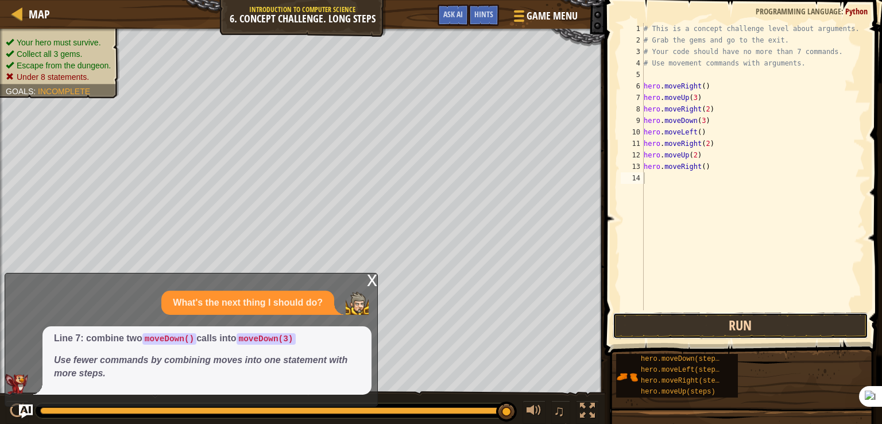
click at [671, 327] on button "Run" at bounding box center [739, 325] width 255 height 26
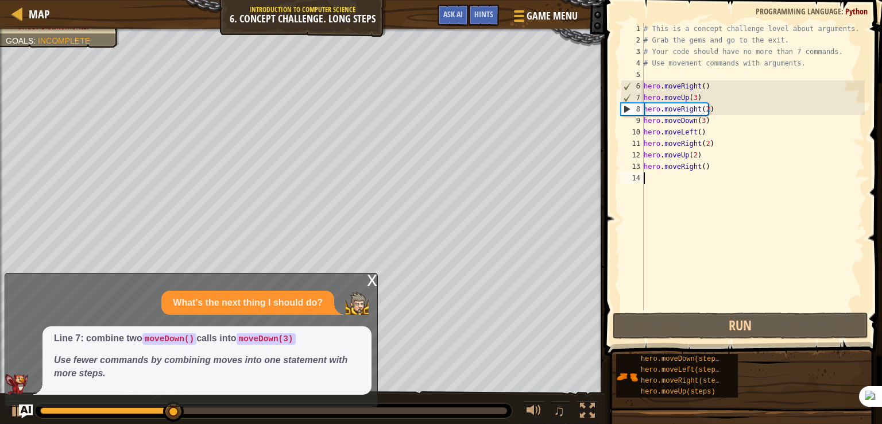
click at [372, 279] on div "x" at bounding box center [372, 278] width 10 height 11
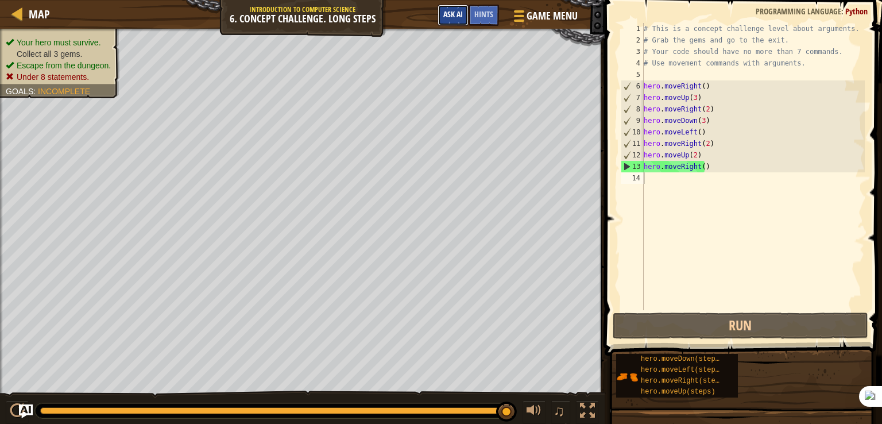
click at [458, 19] on button "Ask AI" at bounding box center [452, 15] width 31 height 21
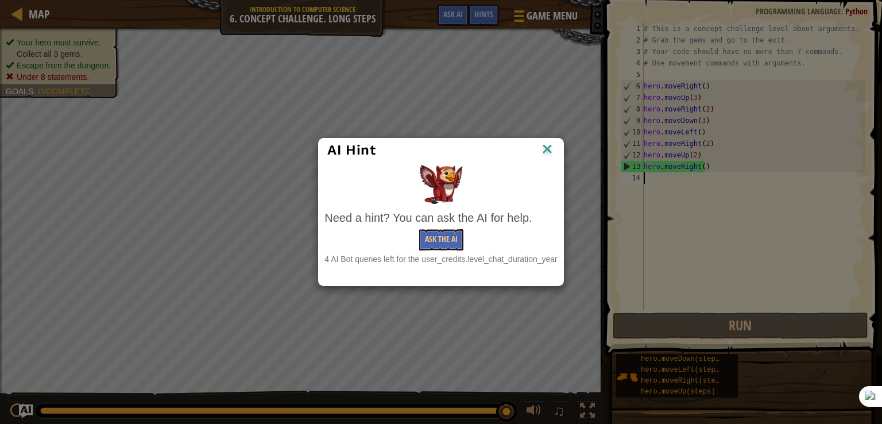
click at [545, 146] on img at bounding box center [546, 149] width 15 height 17
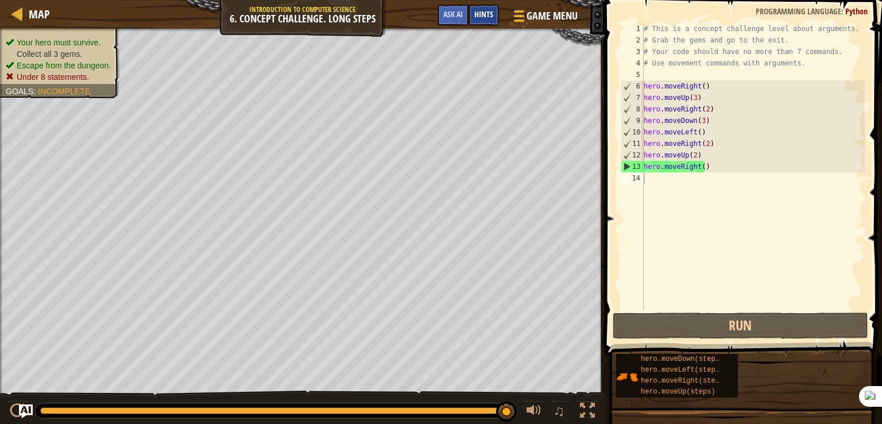
click at [482, 13] on span "Hints" at bounding box center [483, 14] width 19 height 11
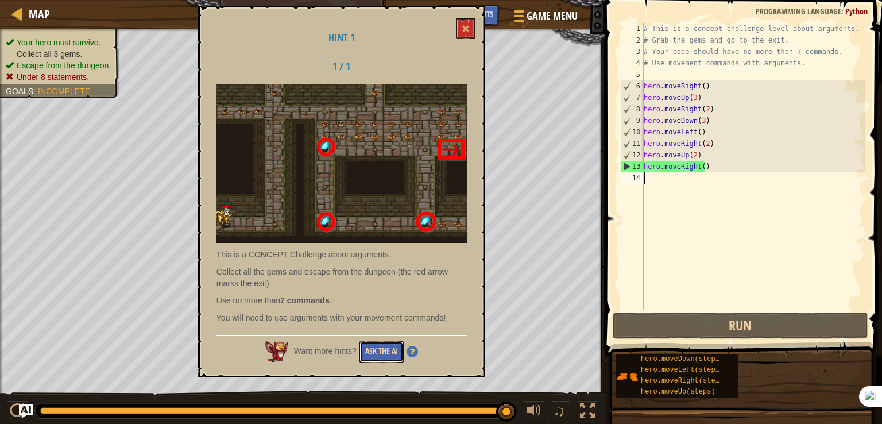
click at [378, 352] on button "Ask the AI" at bounding box center [381, 351] width 44 height 21
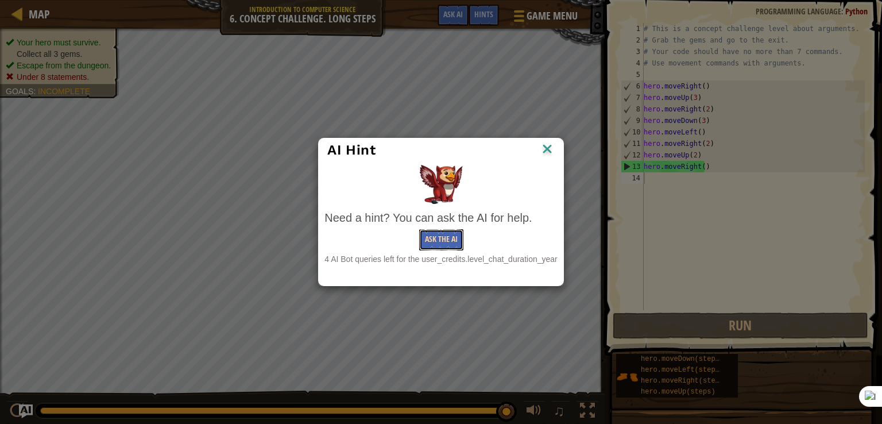
click at [421, 239] on button "Ask the AI" at bounding box center [441, 239] width 44 height 21
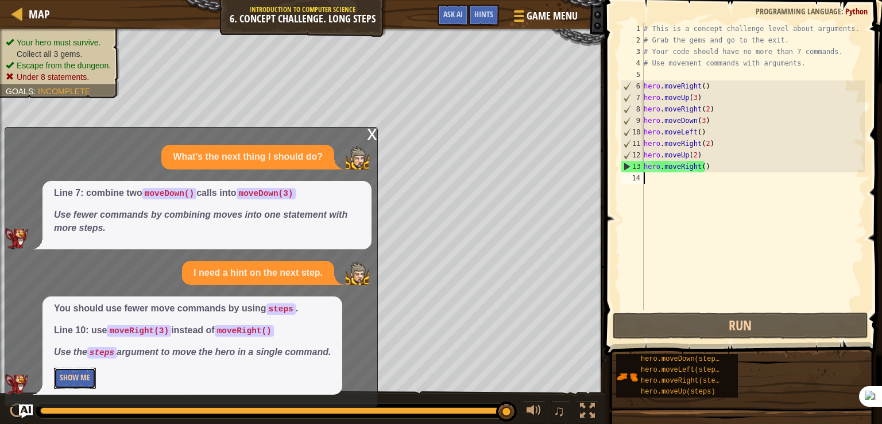
click at [83, 375] on button "Show Me" at bounding box center [75, 377] width 42 height 21
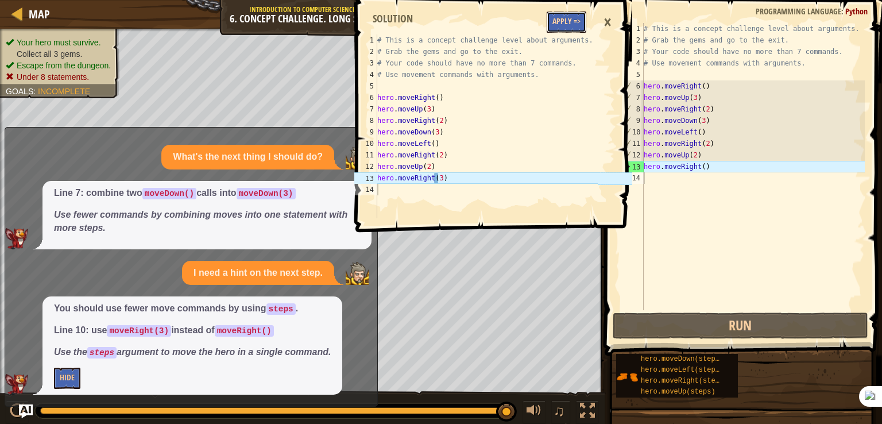
click at [578, 22] on button "Apply =>" at bounding box center [566, 21] width 40 height 21
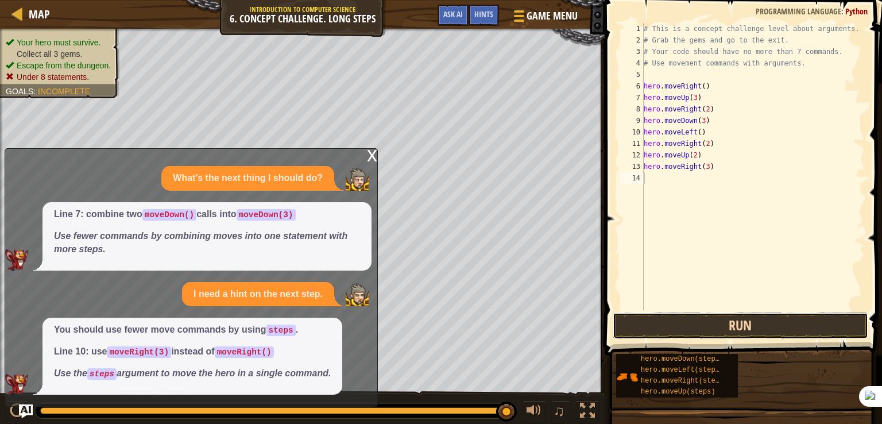
click at [657, 323] on button "Run" at bounding box center [739, 325] width 255 height 26
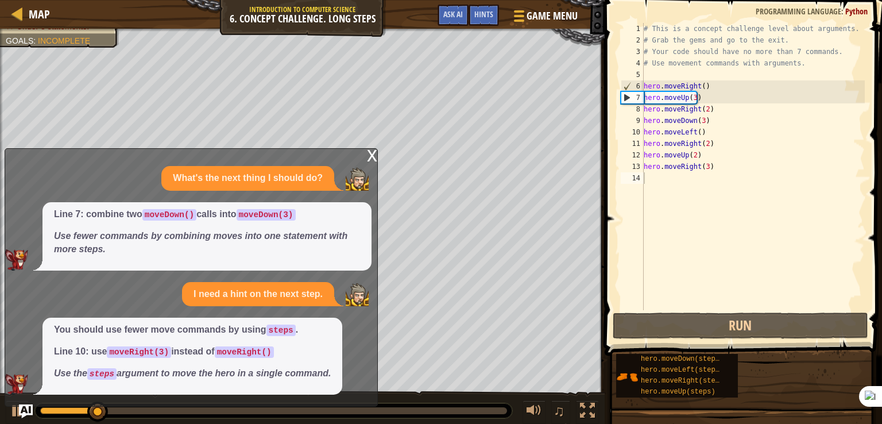
click at [373, 156] on div "x" at bounding box center [372, 154] width 10 height 11
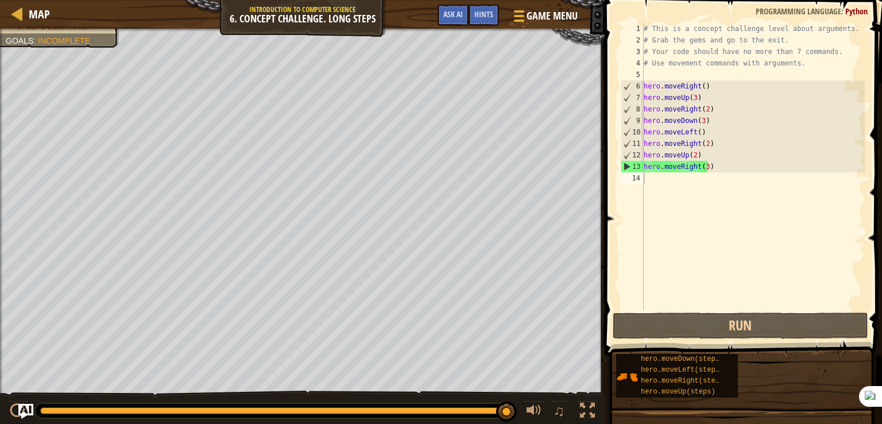
click at [20, 408] on img "Ask AI" at bounding box center [25, 410] width 15 height 15
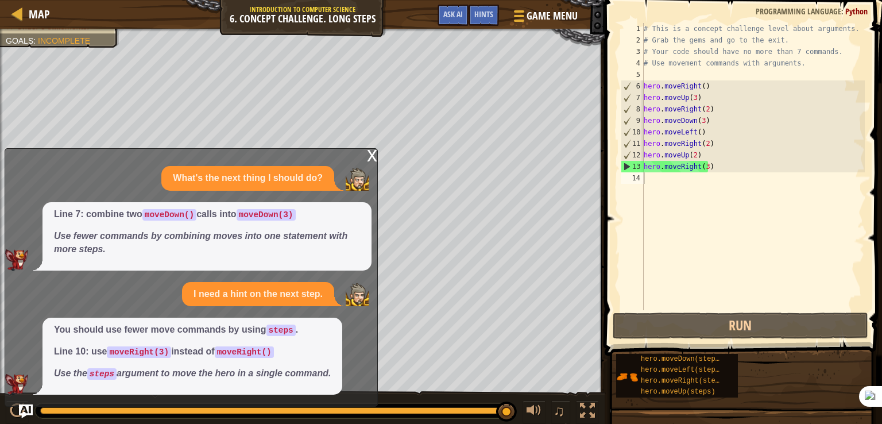
click at [76, 389] on div "You should use fewer move commands by using steps . Line 10: use moveRight(3) i…" at bounding box center [192, 355] width 300 height 77
drag, startPoint x: 110, startPoint y: 377, endPoint x: 130, endPoint y: 370, distance: 20.9
click at [114, 376] on code "steps" at bounding box center [101, 373] width 29 height 11
click at [135, 368] on em "Use the steps argument to move the hero in a single command." at bounding box center [192, 373] width 277 height 10
drag, startPoint x: 194, startPoint y: 345, endPoint x: 219, endPoint y: 327, distance: 30.9
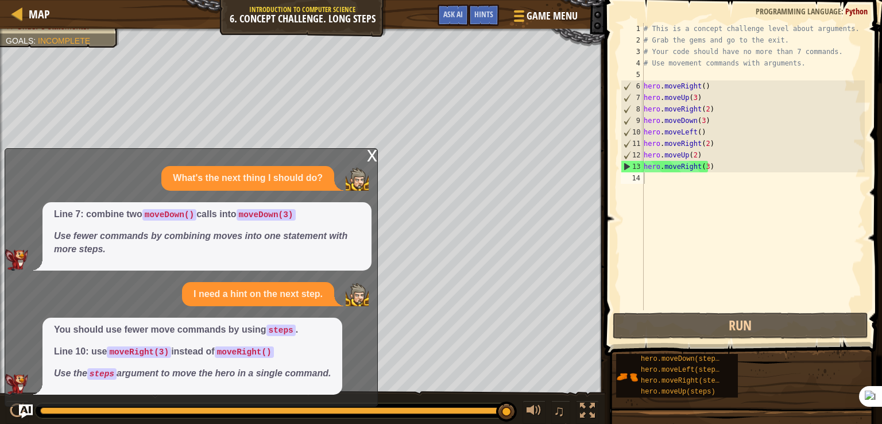
click at [219, 327] on span "You should use fewer move commands by using steps . Line 10: use moveRight(3) i…" at bounding box center [192, 351] width 277 height 57
click at [448, 8] on button "Ask AI" at bounding box center [452, 15] width 31 height 21
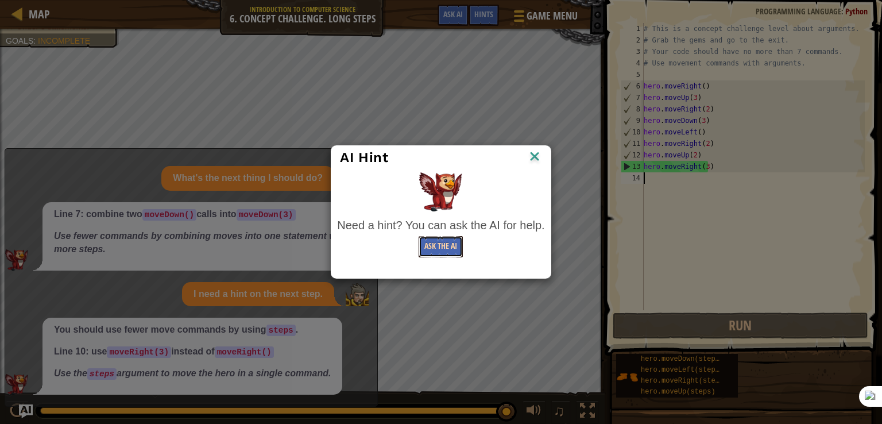
click at [441, 247] on button "Ask the AI" at bounding box center [440, 246] width 44 height 21
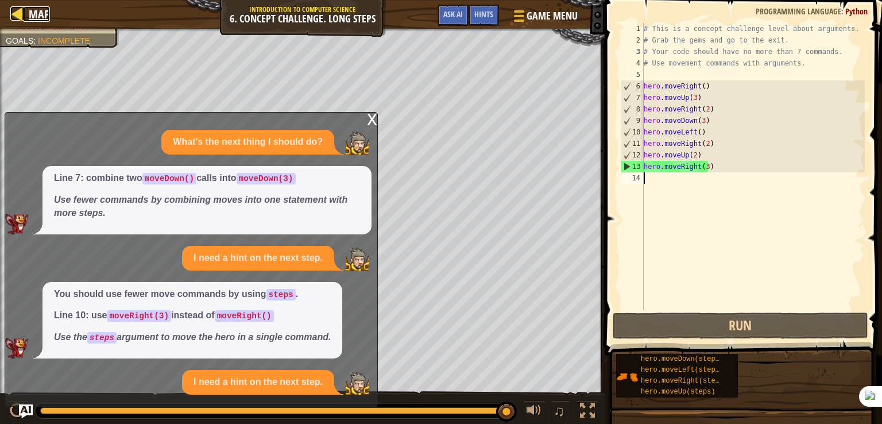
click at [15, 7] on div at bounding box center [17, 13] width 14 height 14
